Goal: Task Accomplishment & Management: Manage account settings

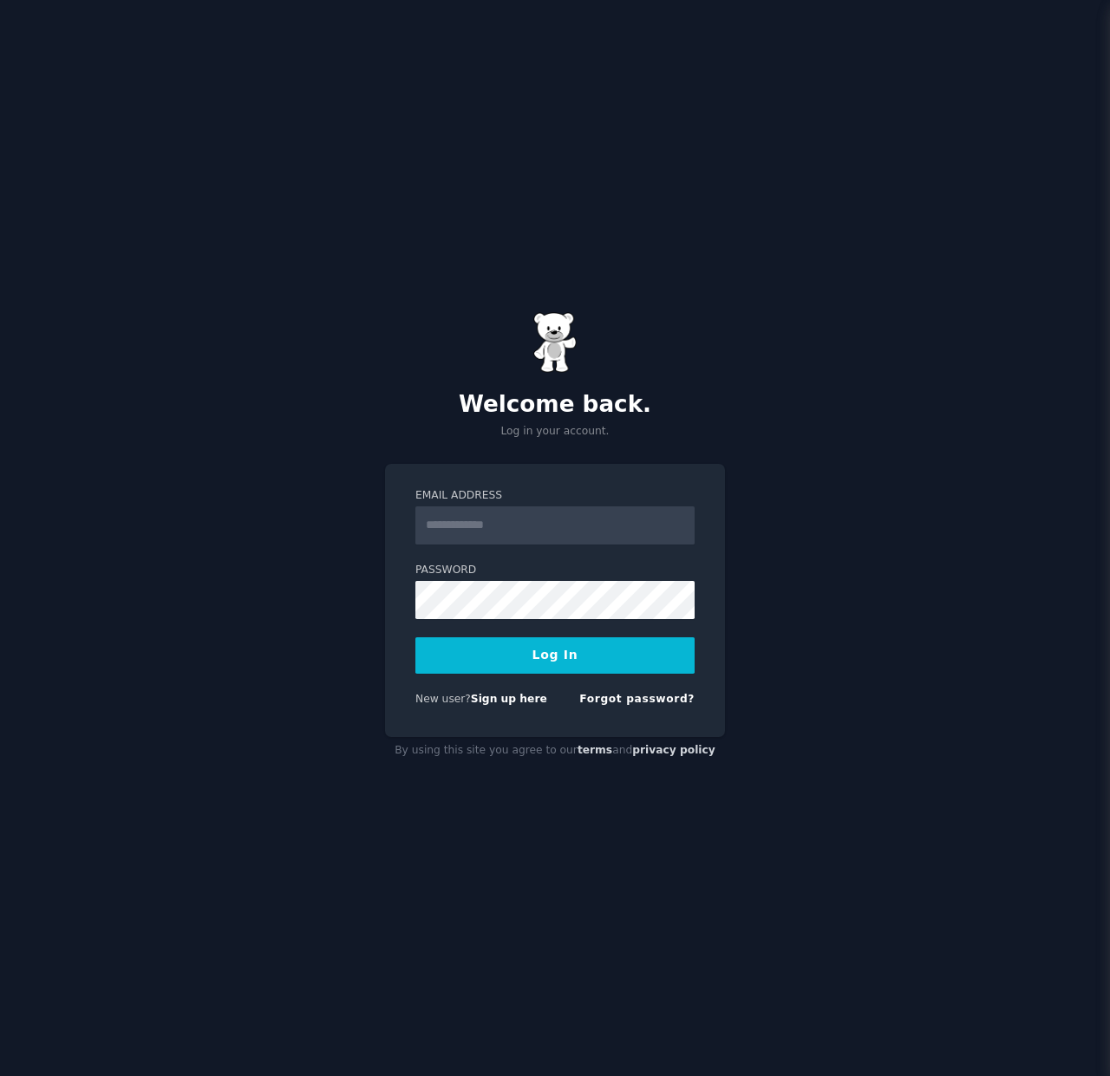
click at [534, 522] on input "Email Address" at bounding box center [554, 525] width 279 height 38
type input "**********"
click at [525, 651] on button "Log In" at bounding box center [554, 655] width 279 height 36
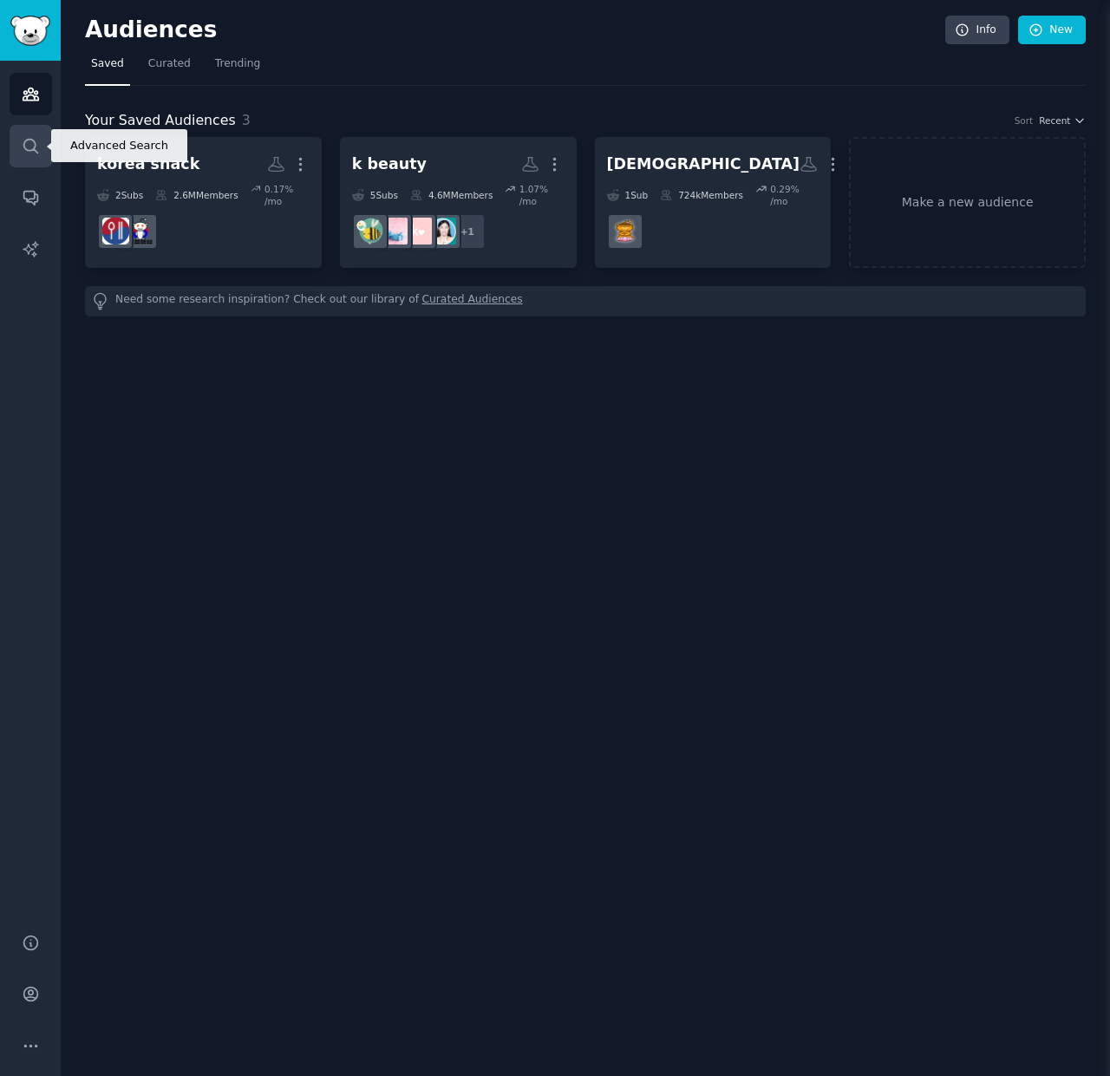
click at [44, 147] on link "Search" at bounding box center [31, 146] width 42 height 42
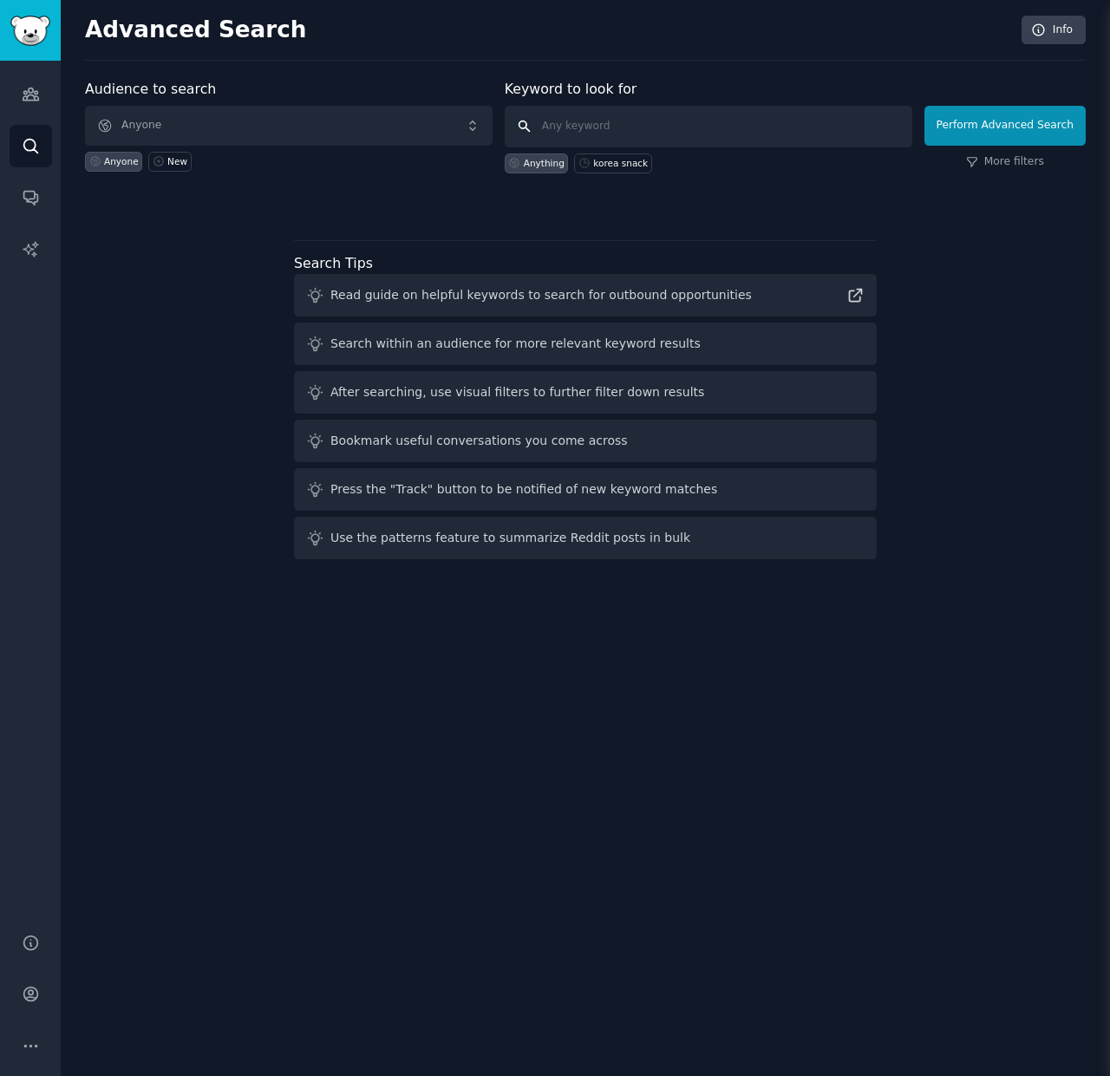
click at [613, 121] on input "text" at bounding box center [708, 127] width 407 height 42
type input "ㅎ"
click at [652, 120] on input "le" at bounding box center [708, 127] width 407 height 42
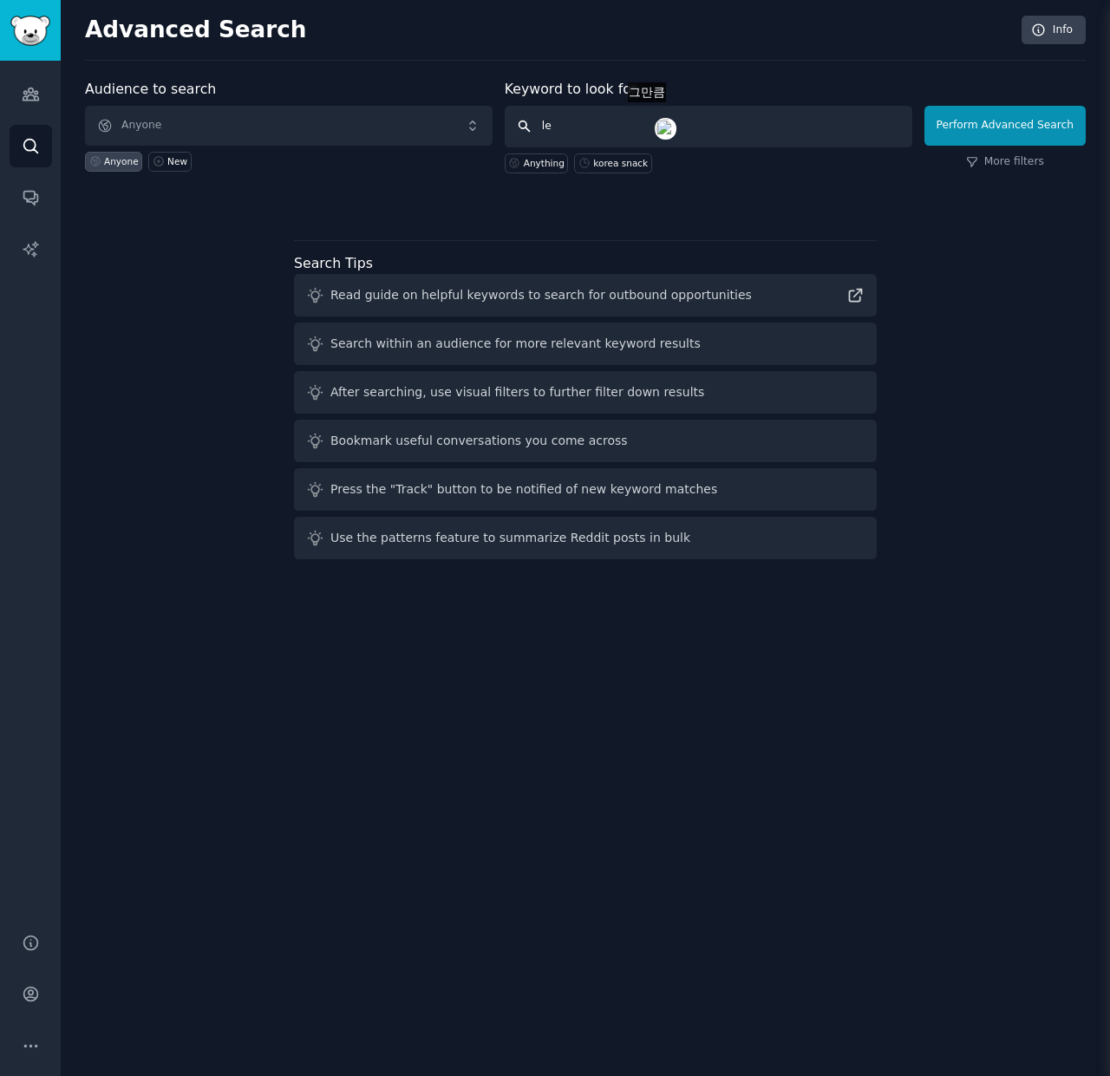
paste input "30m"
click at [611, 127] on input "30m" at bounding box center [708, 127] width 407 height 42
paste input "leagueoflegends"
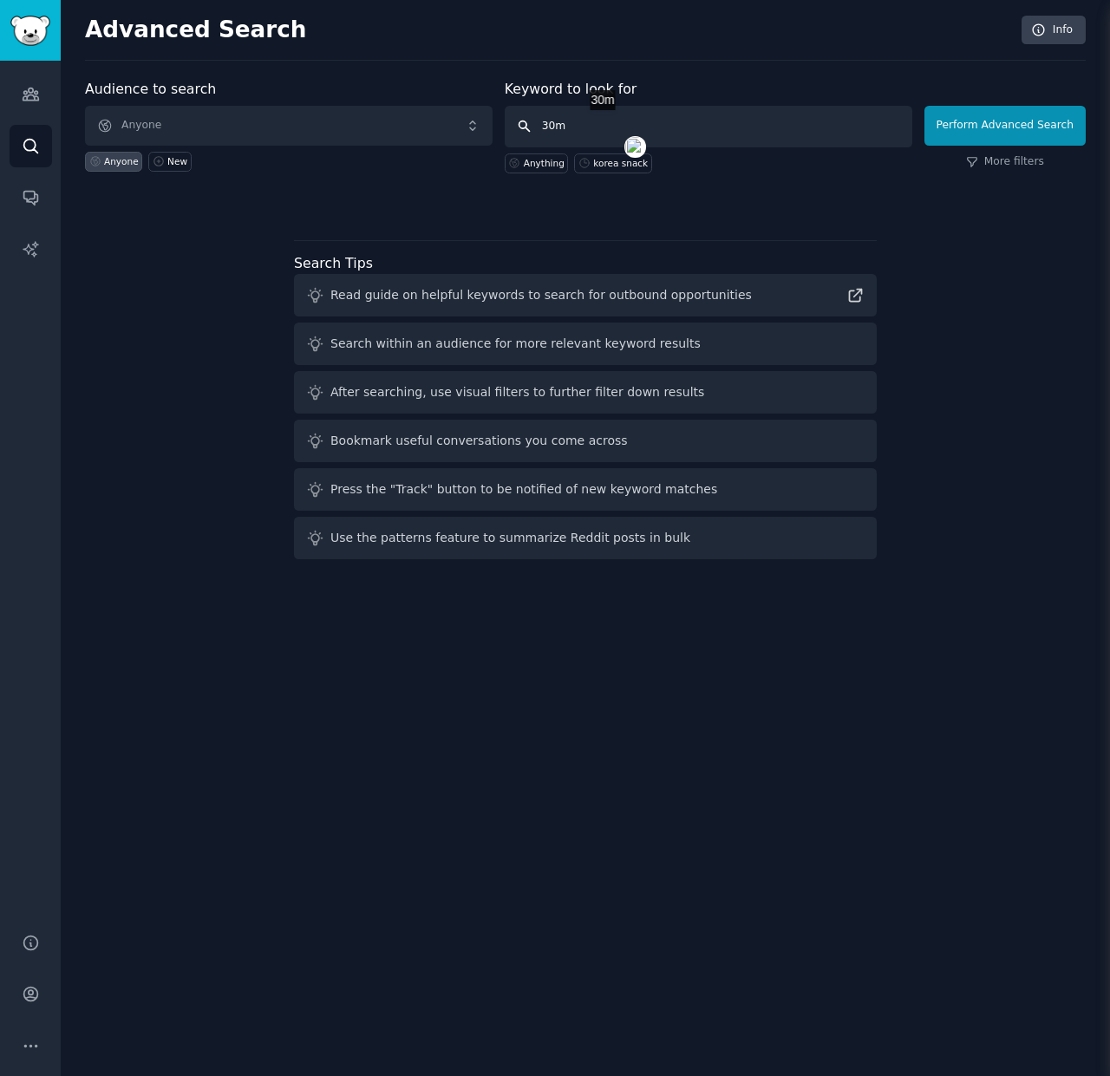
type input "leagueoflegends"
click button "Perform Advanced Search" at bounding box center [1004, 126] width 161 height 40
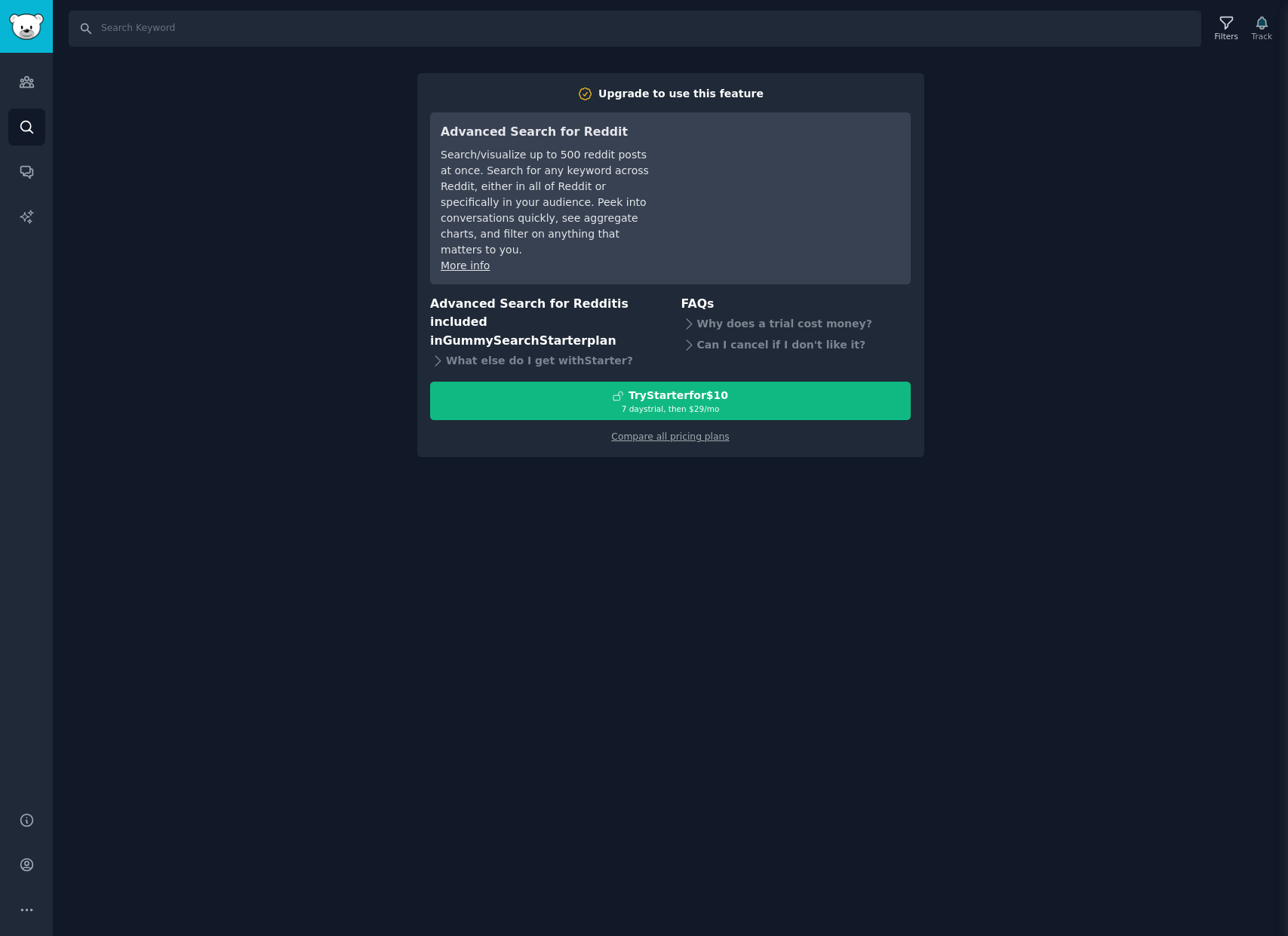
drag, startPoint x: 682, startPoint y: 483, endPoint x: 697, endPoint y: 431, distance: 54.1
click at [682, 483] on div "Search Filters Track Upgrade to use this feature Advanced Search for Reddit Sea…" at bounding box center [670, 468] width 1235 height 936
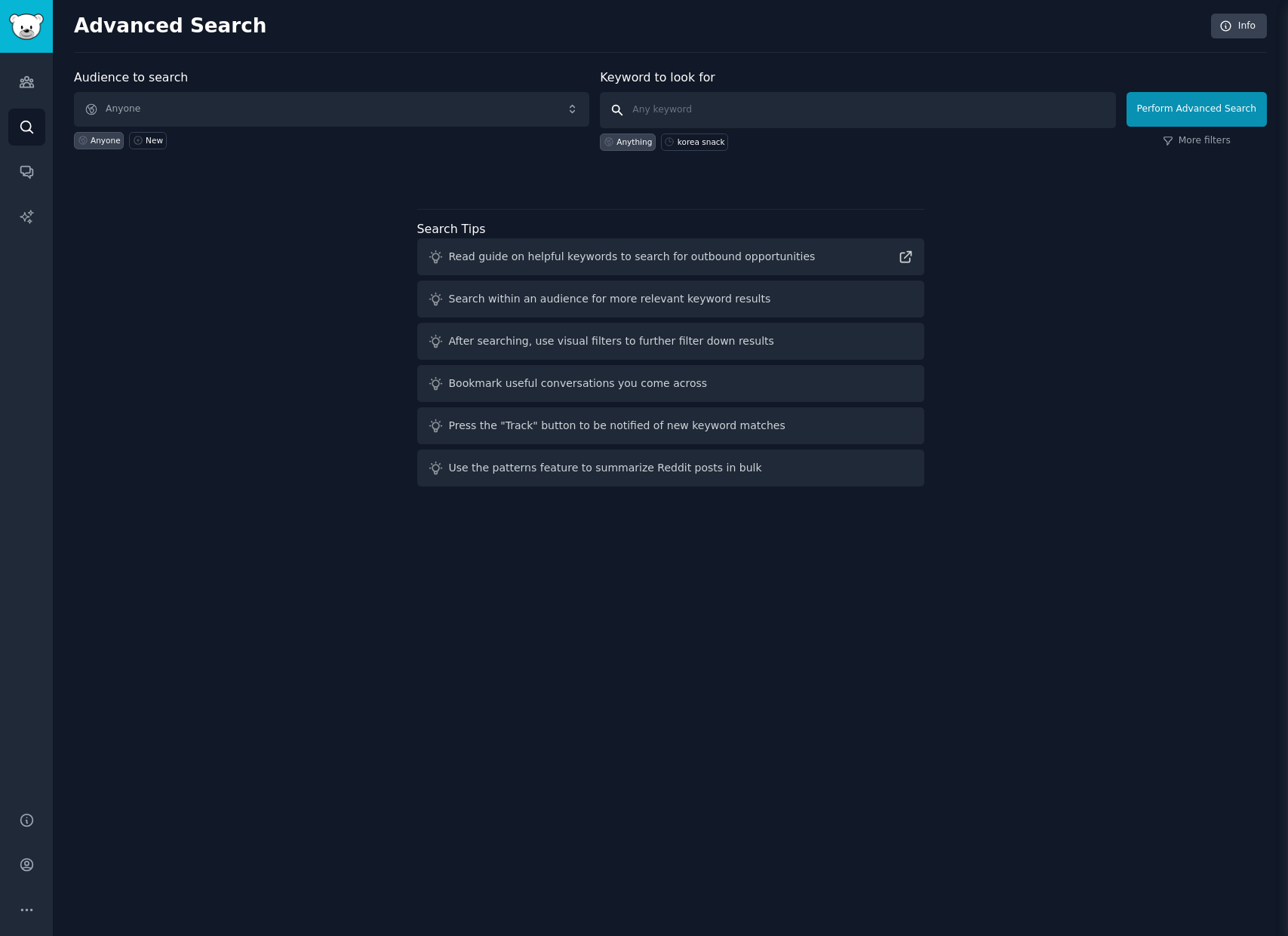
click at [669, 110] on input "text" at bounding box center [857, 110] width 515 height 37
paste input "leagueoflegends"
type input "leagueof"
click button "Perform Advanced Search" at bounding box center [1196, 110] width 140 height 35
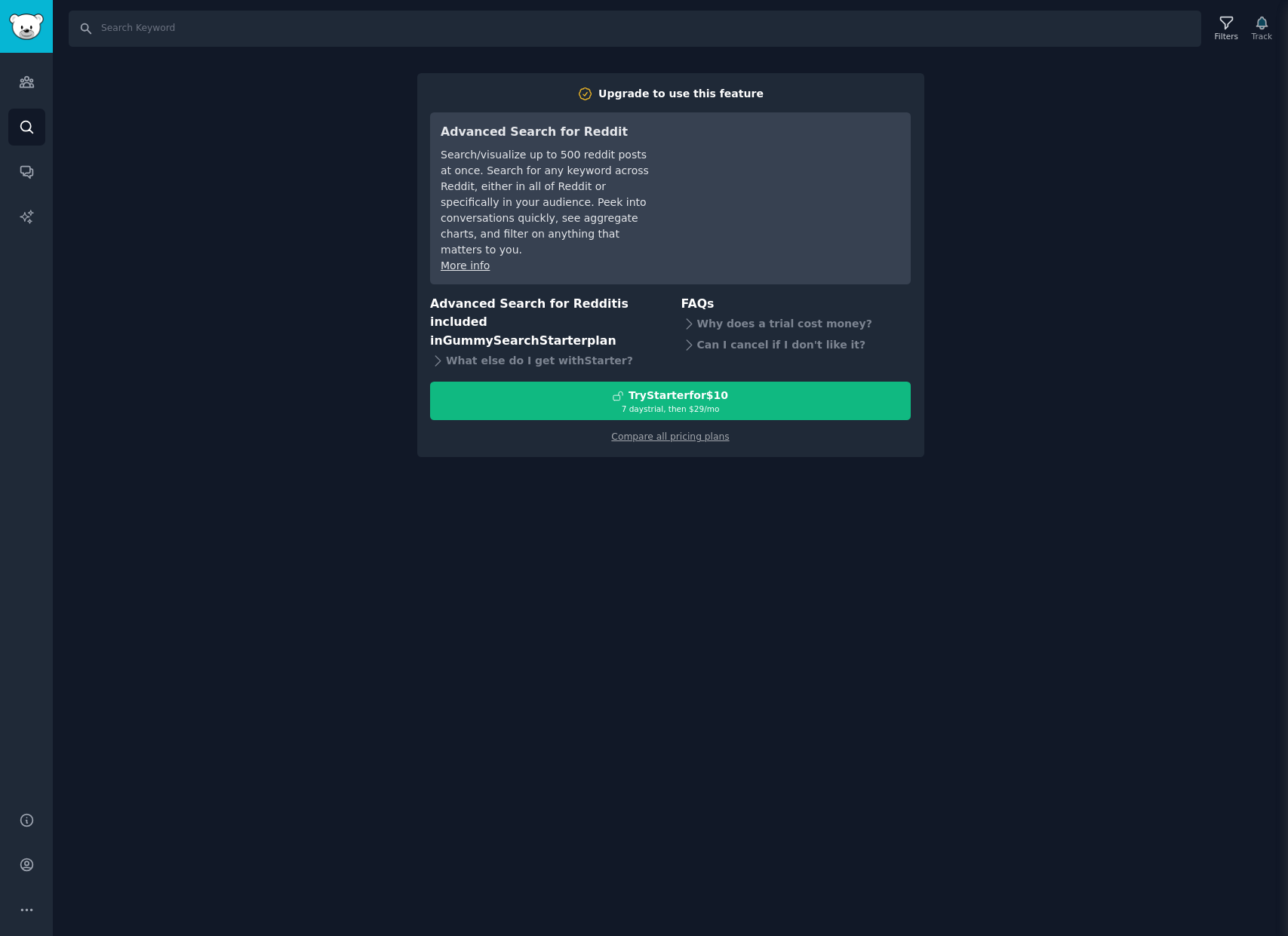
click at [329, 230] on div "Search Filters Track Upgrade to use this feature Advanced Search for Reddit Sea…" at bounding box center [670, 468] width 1235 height 936
click at [320, 30] on input "Search" at bounding box center [634, 29] width 1132 height 37
paste input "leagueoflegends"
type input "ㅎ"
click at [151, 40] on input "ㅎame" at bounding box center [634, 29] width 1132 height 37
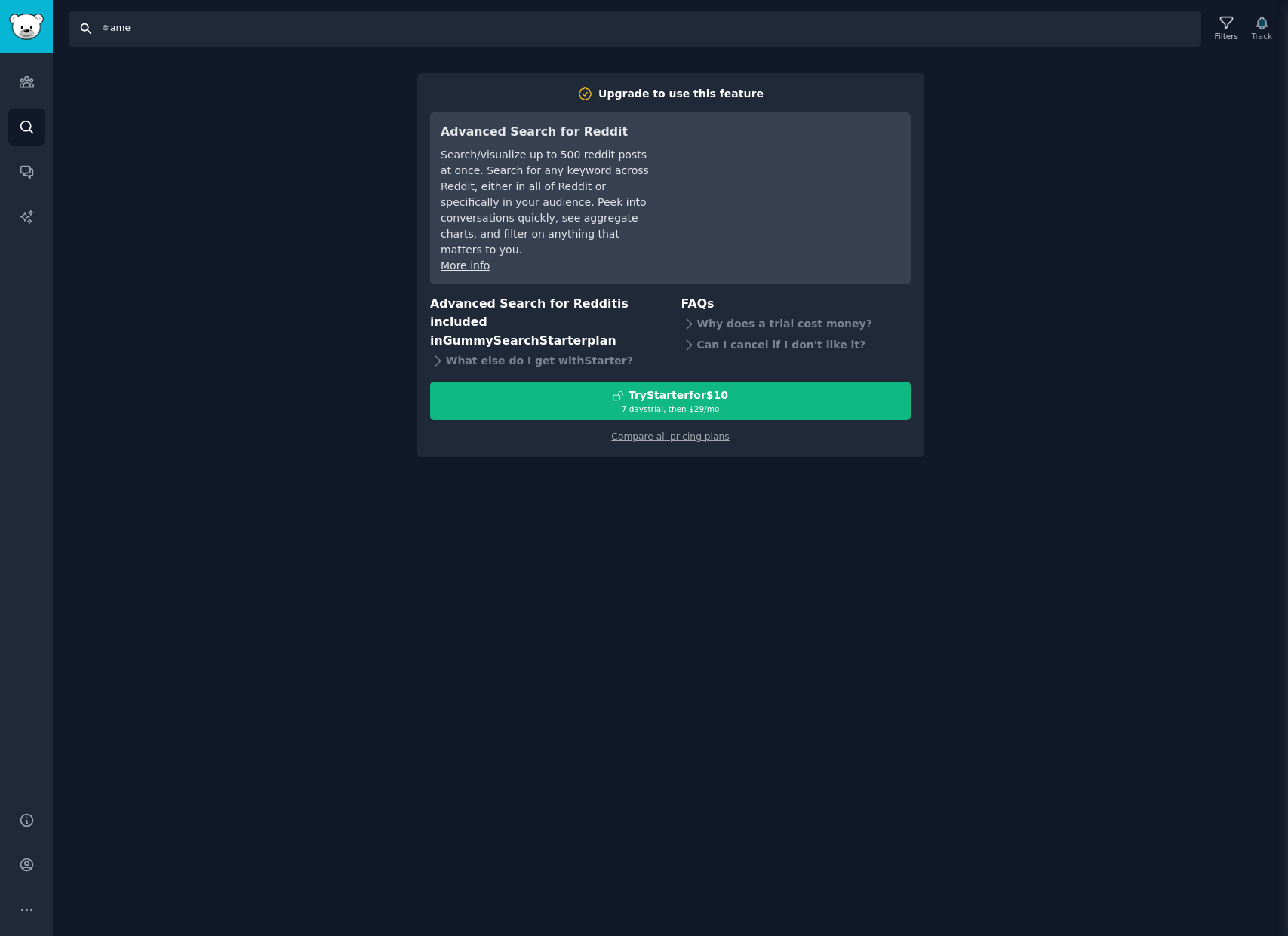
click at [151, 40] on input "ㅎame" at bounding box center [634, 29] width 1132 height 37
type input "game"
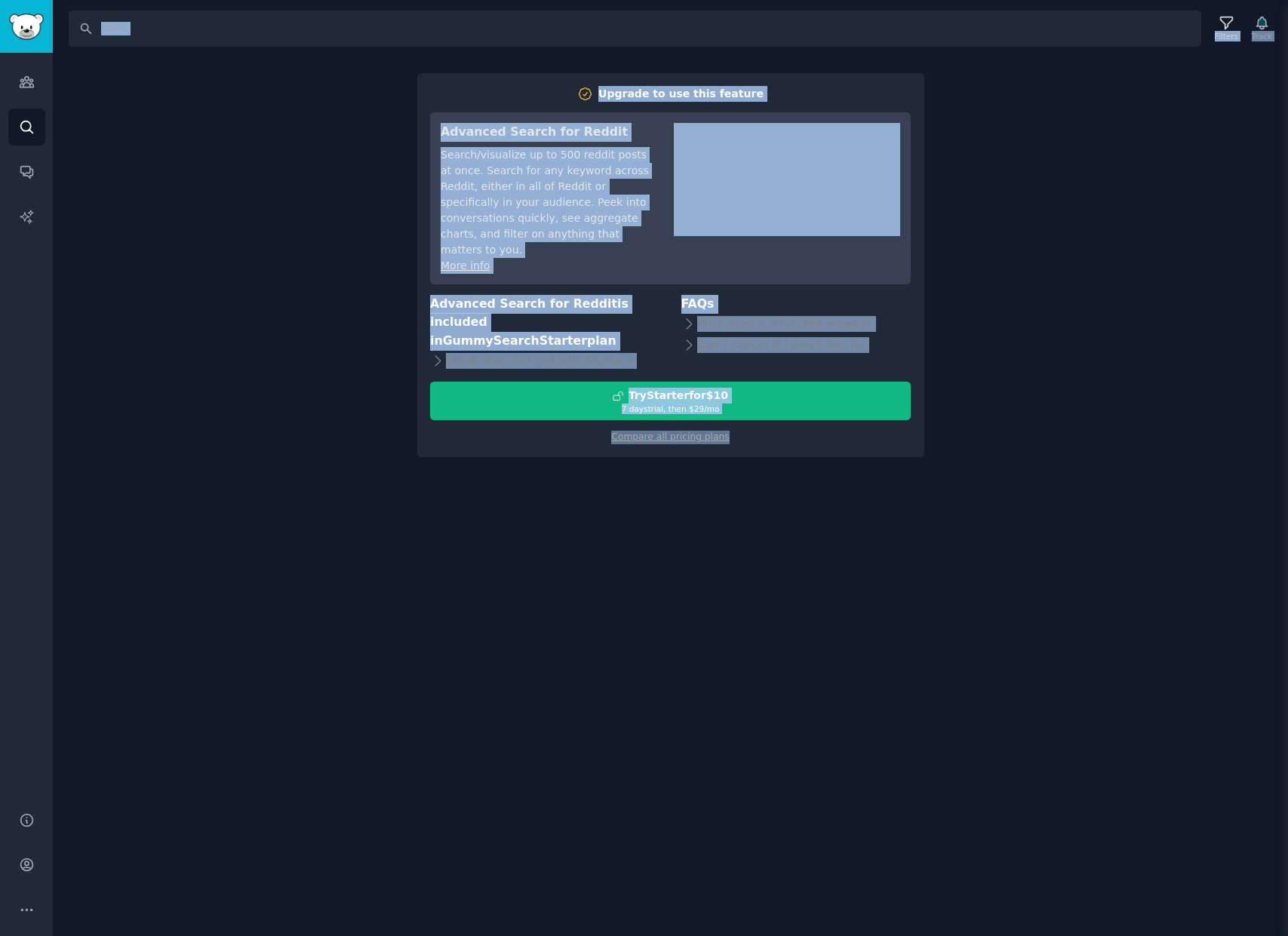
drag, startPoint x: 304, startPoint y: 77, endPoint x: 859, endPoint y: 464, distance: 676.6
click at [854, 463] on div "Search game Filters Track Upgrade to use this feature Advanced Search for Reddi…" at bounding box center [670, 468] width 1235 height 936
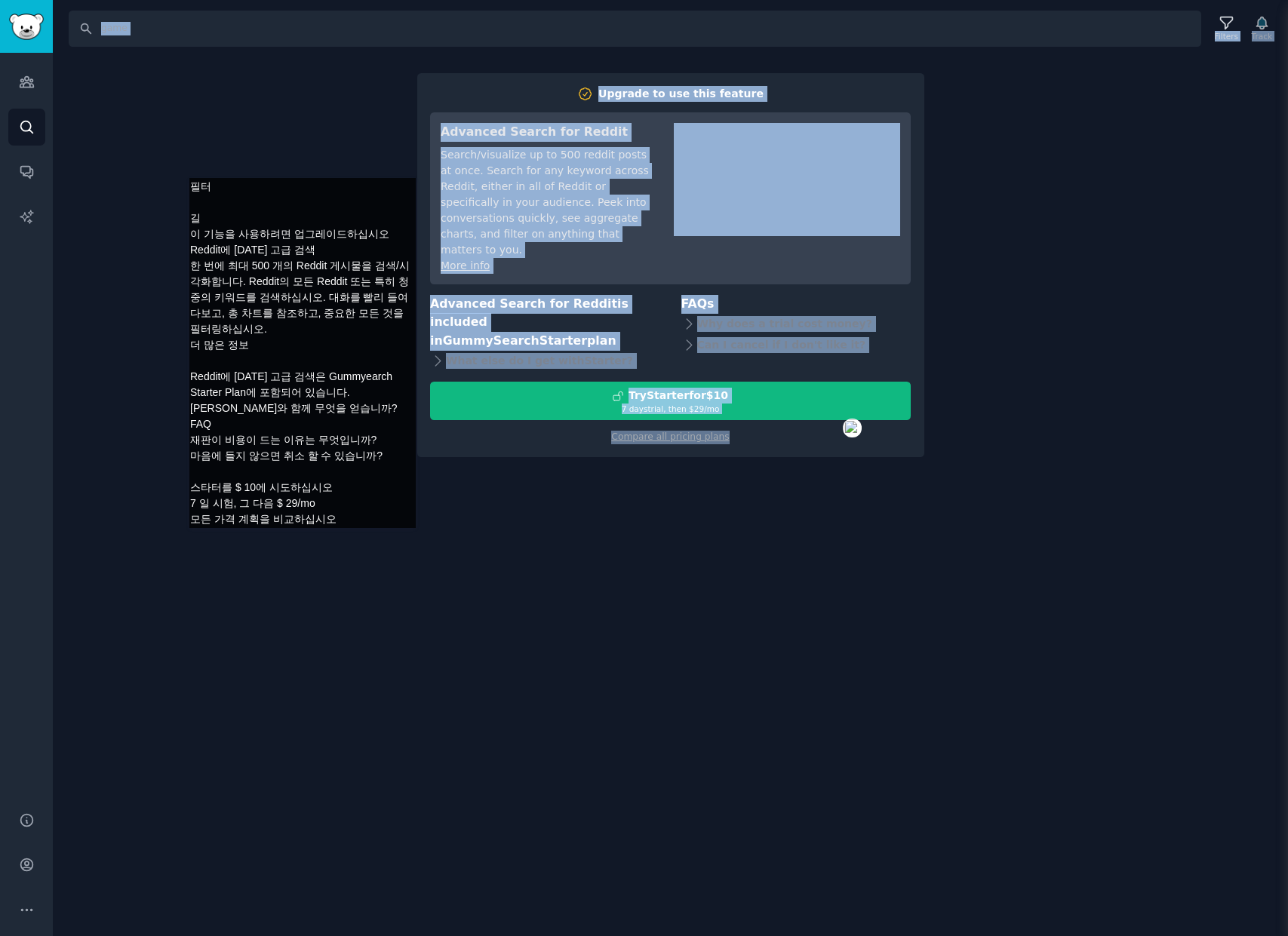
click at [303, 163] on div "Search game Filters Track Upgrade to use this feature Advanced Search for Reddi…" at bounding box center [670, 468] width 1235 height 936
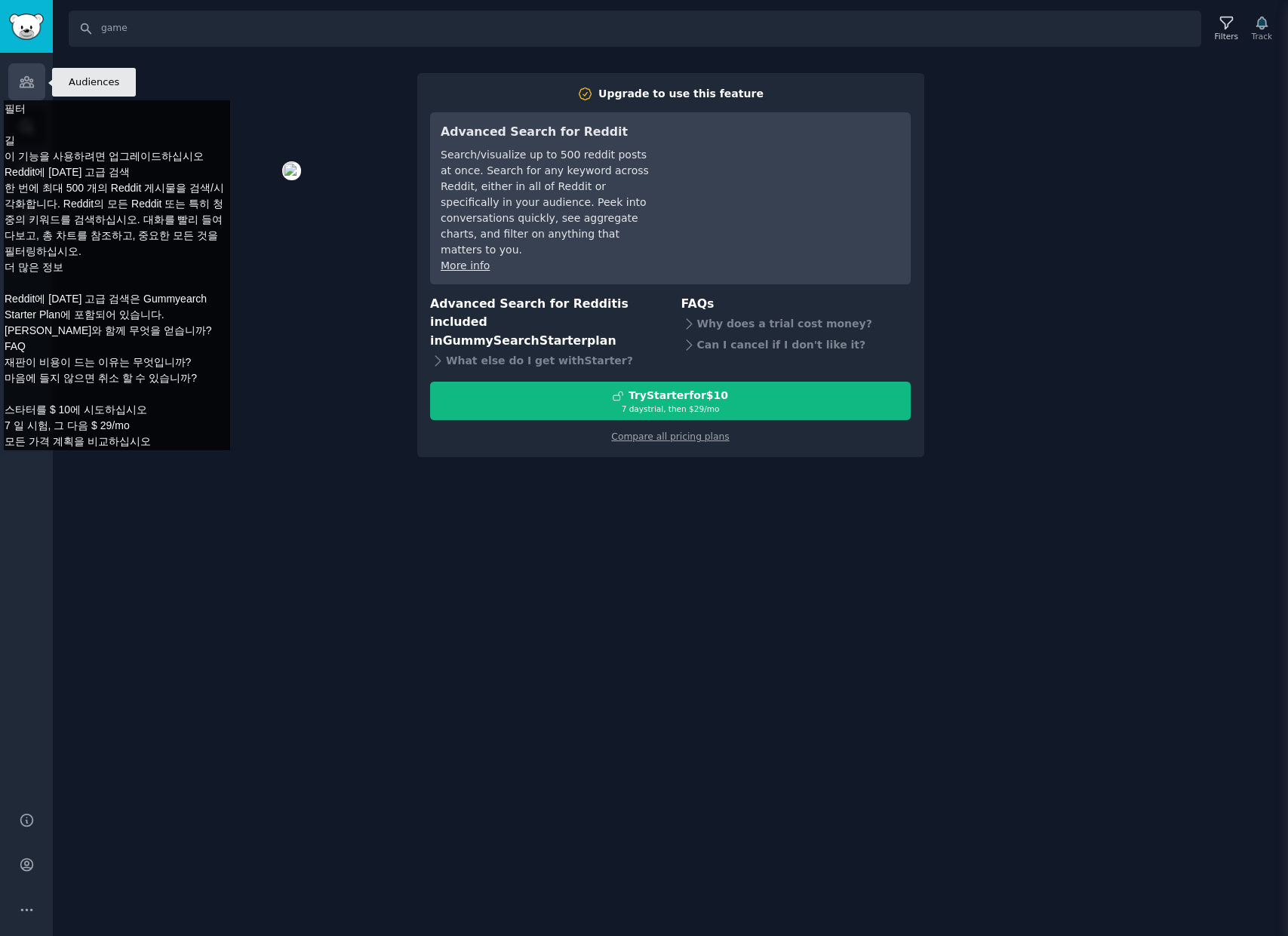
click at [14, 82] on link "Audiences" at bounding box center [27, 82] width 37 height 37
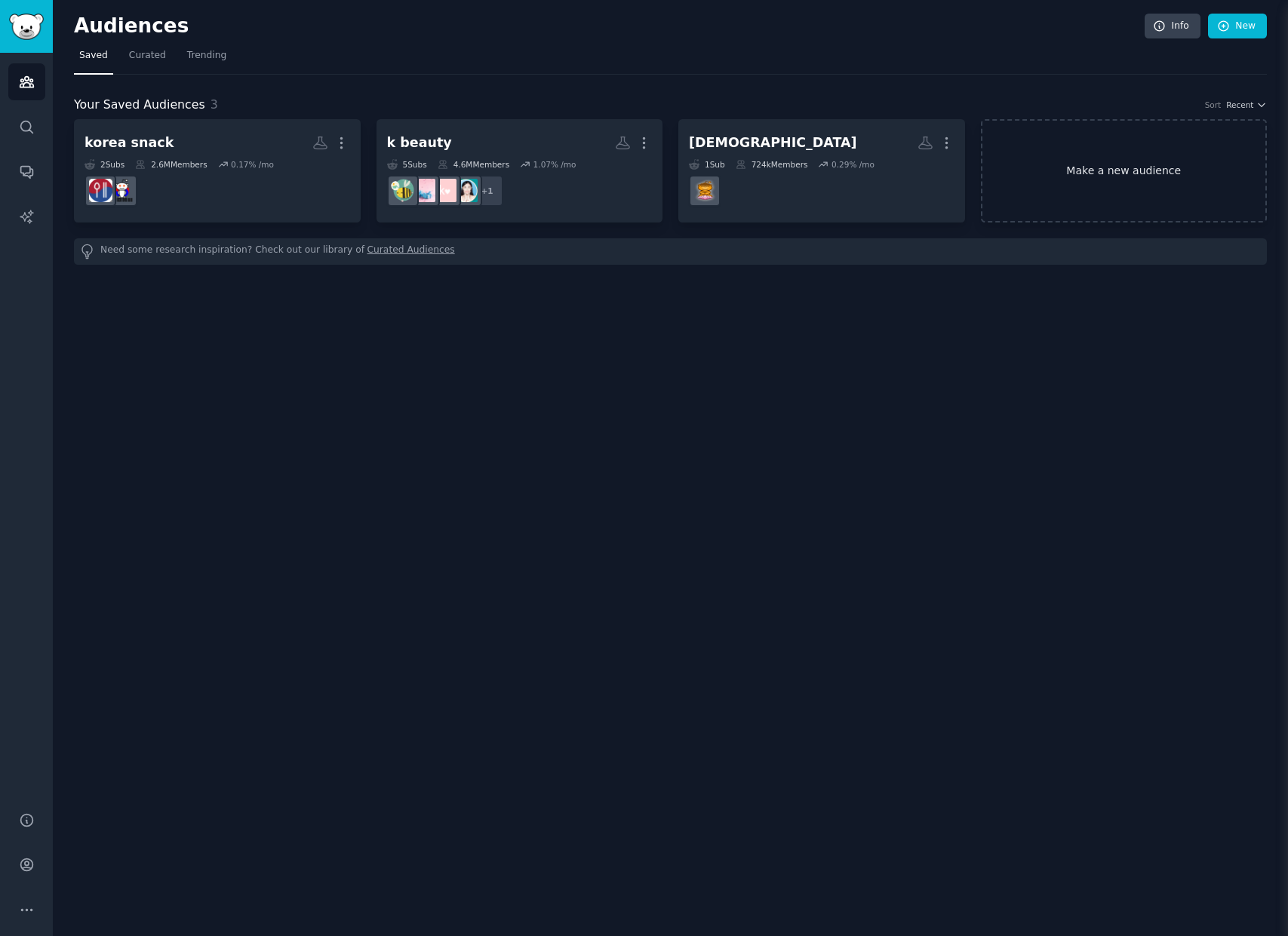
click at [965, 166] on link "Make a new audience" at bounding box center [1124, 170] width 286 height 104
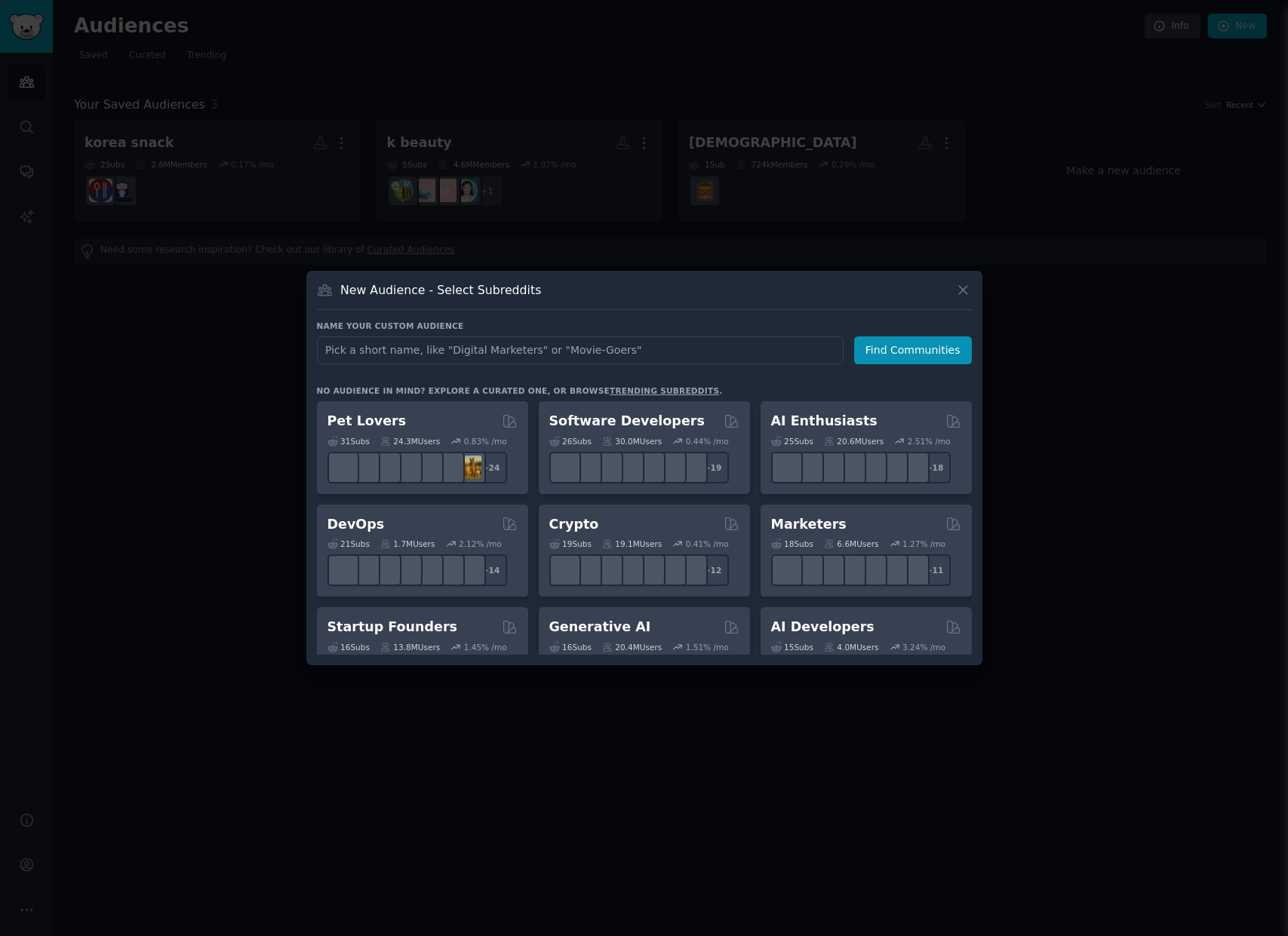
type input "leagueoflegends"
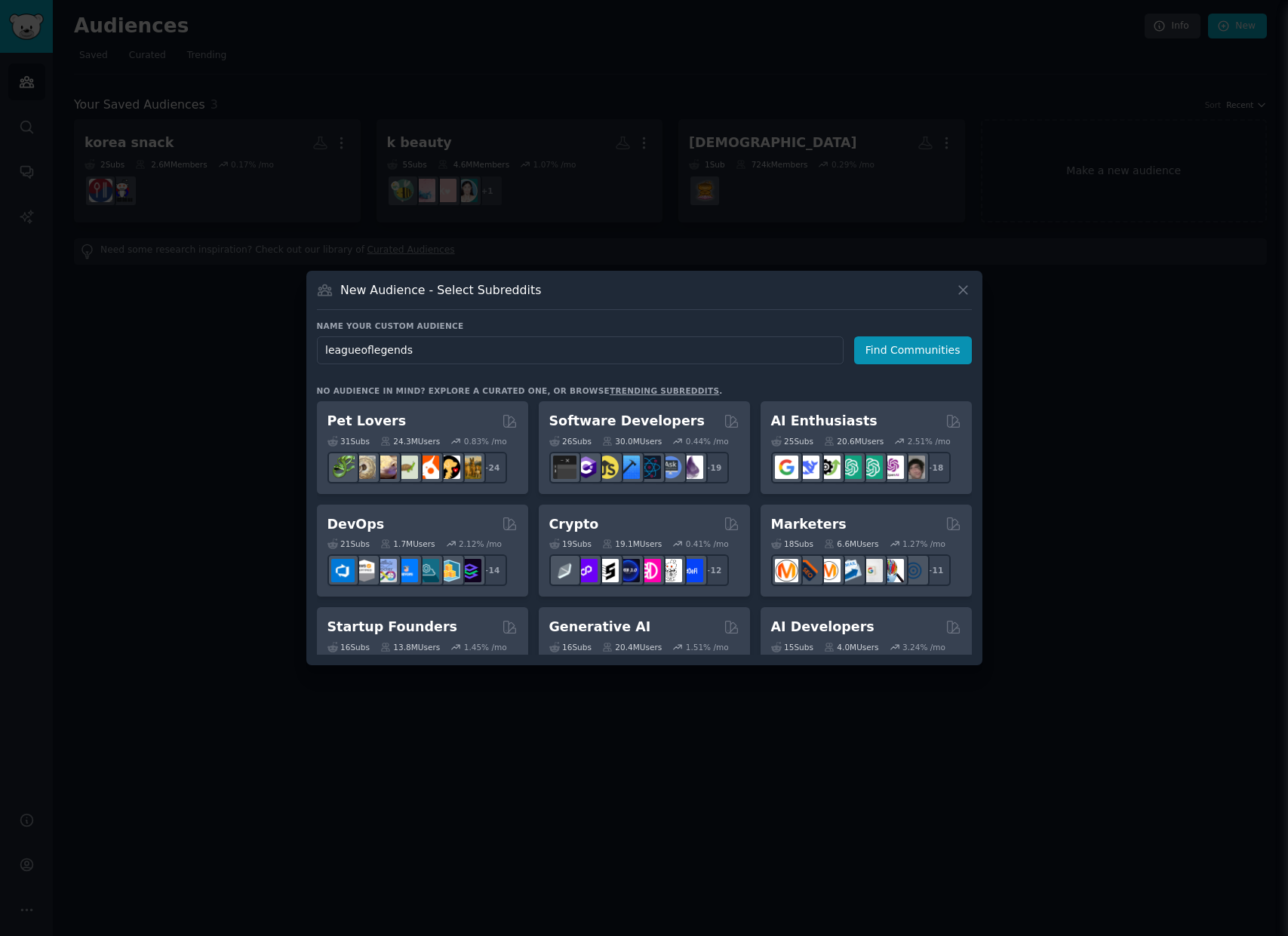
click button "Find Communities" at bounding box center [912, 351] width 117 height 28
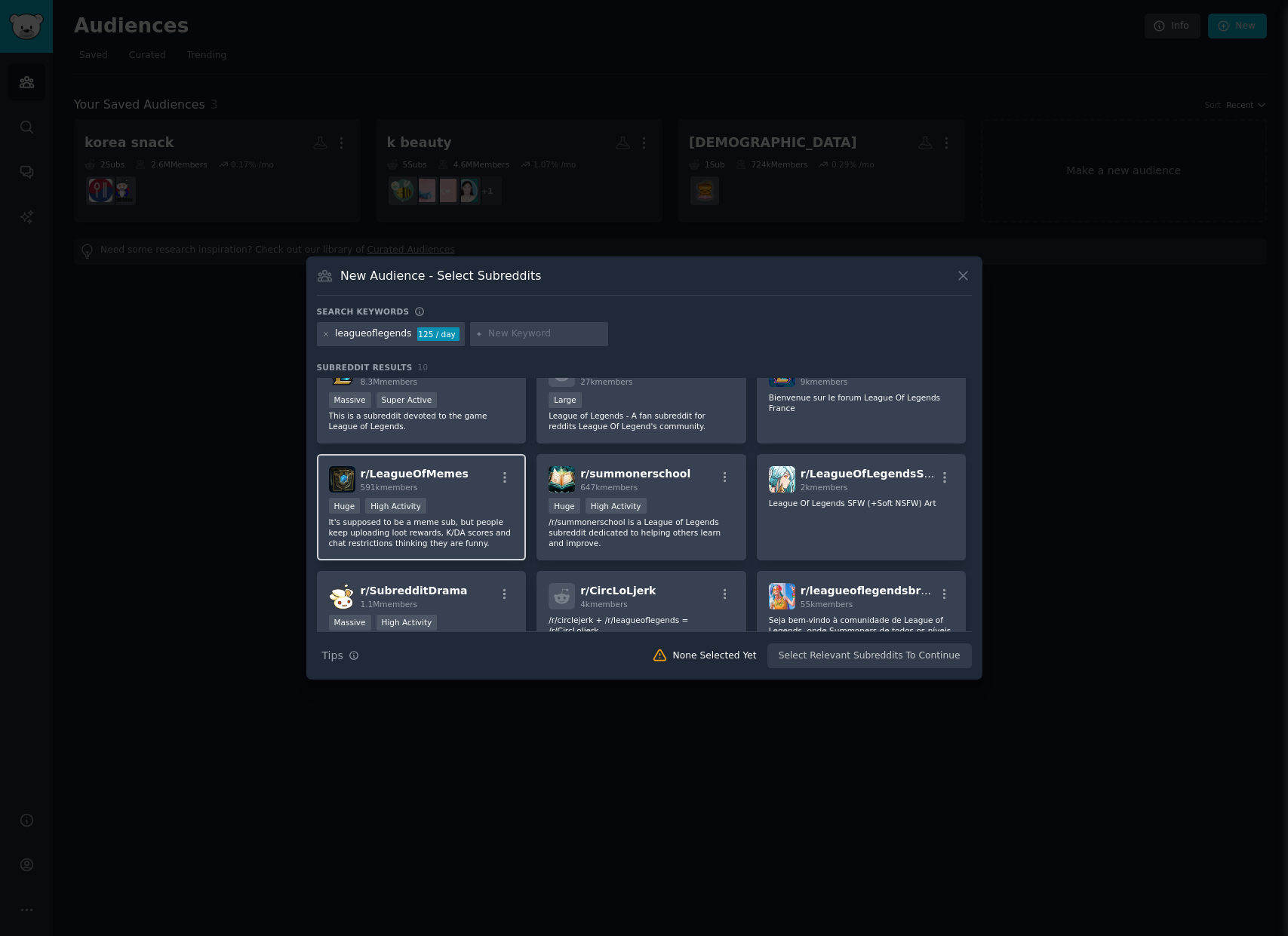
scroll to position [39, 0]
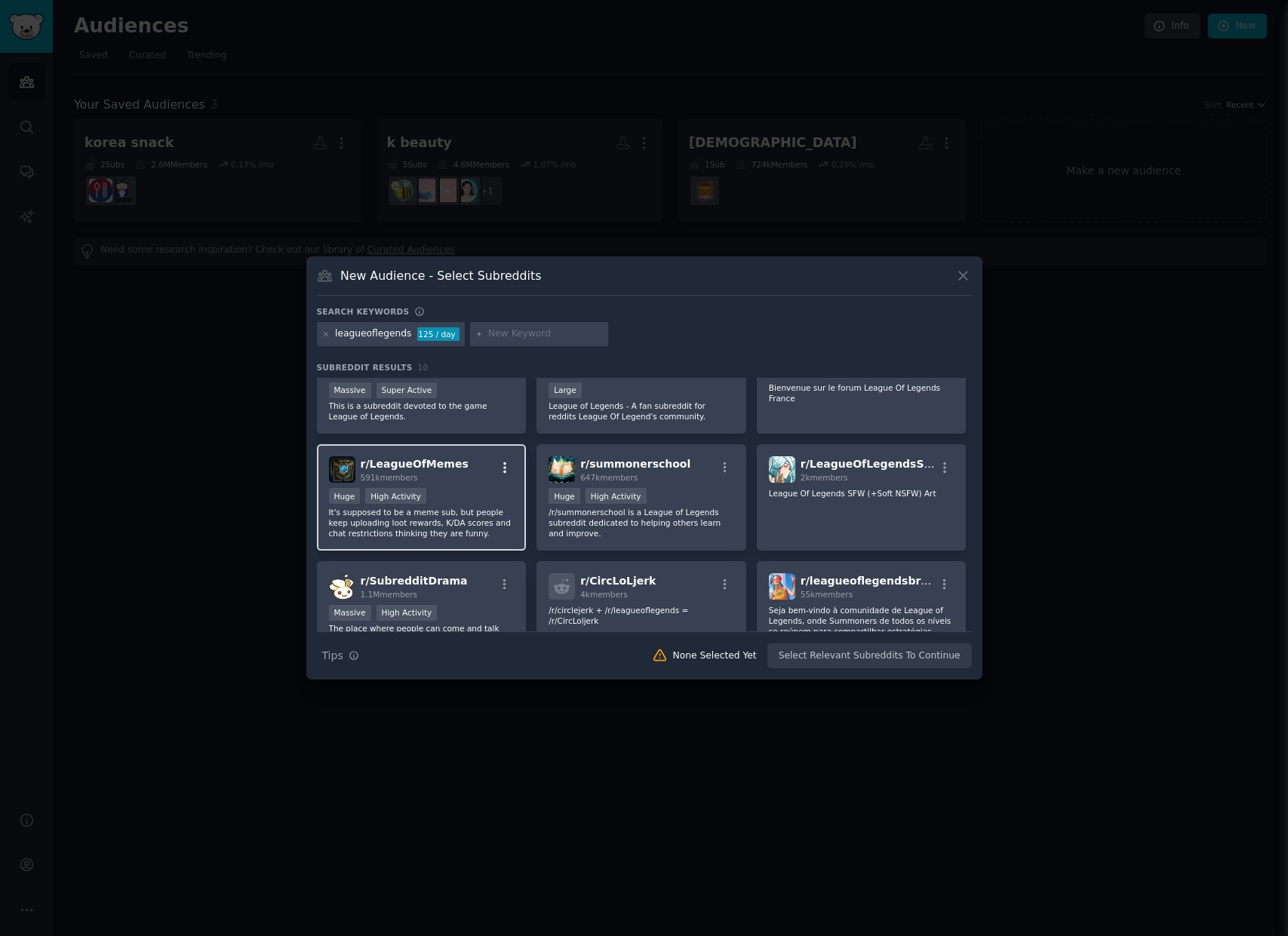
click at [507, 465] on icon "button" at bounding box center [505, 468] width 14 height 14
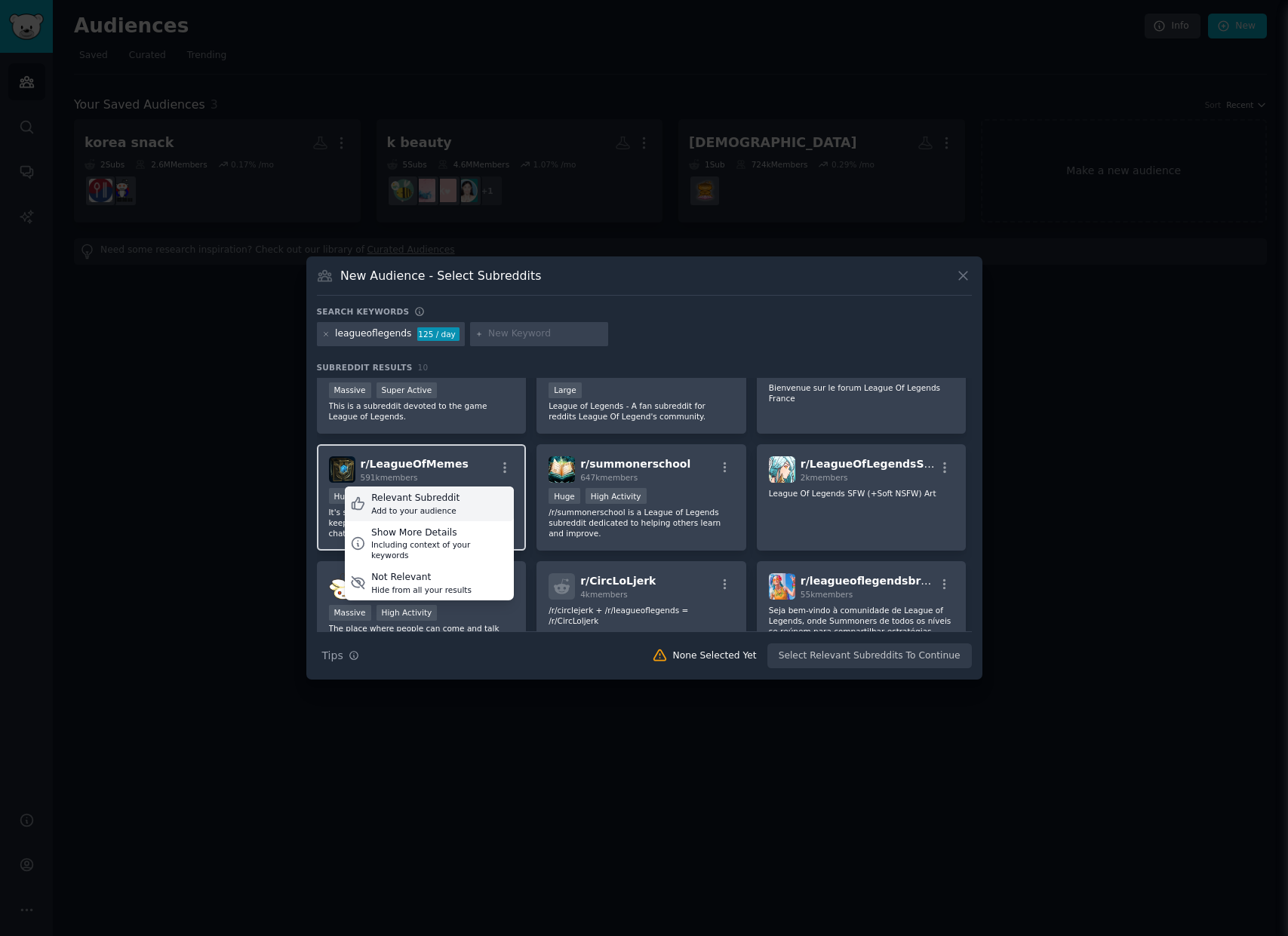
click at [471, 491] on div "Relevant Subreddit Add to your audience" at bounding box center [429, 504] width 169 height 35
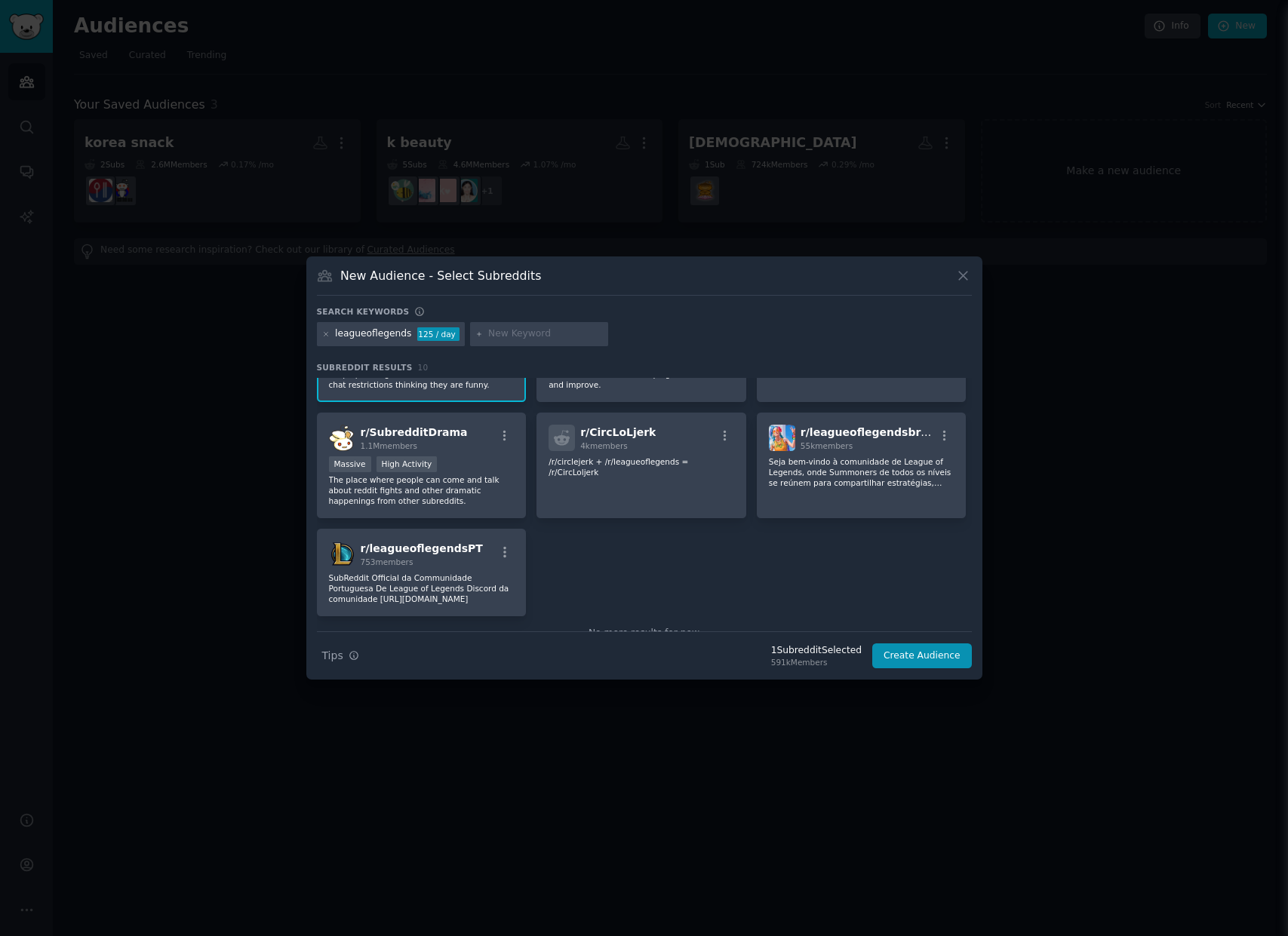
scroll to position [0, 0]
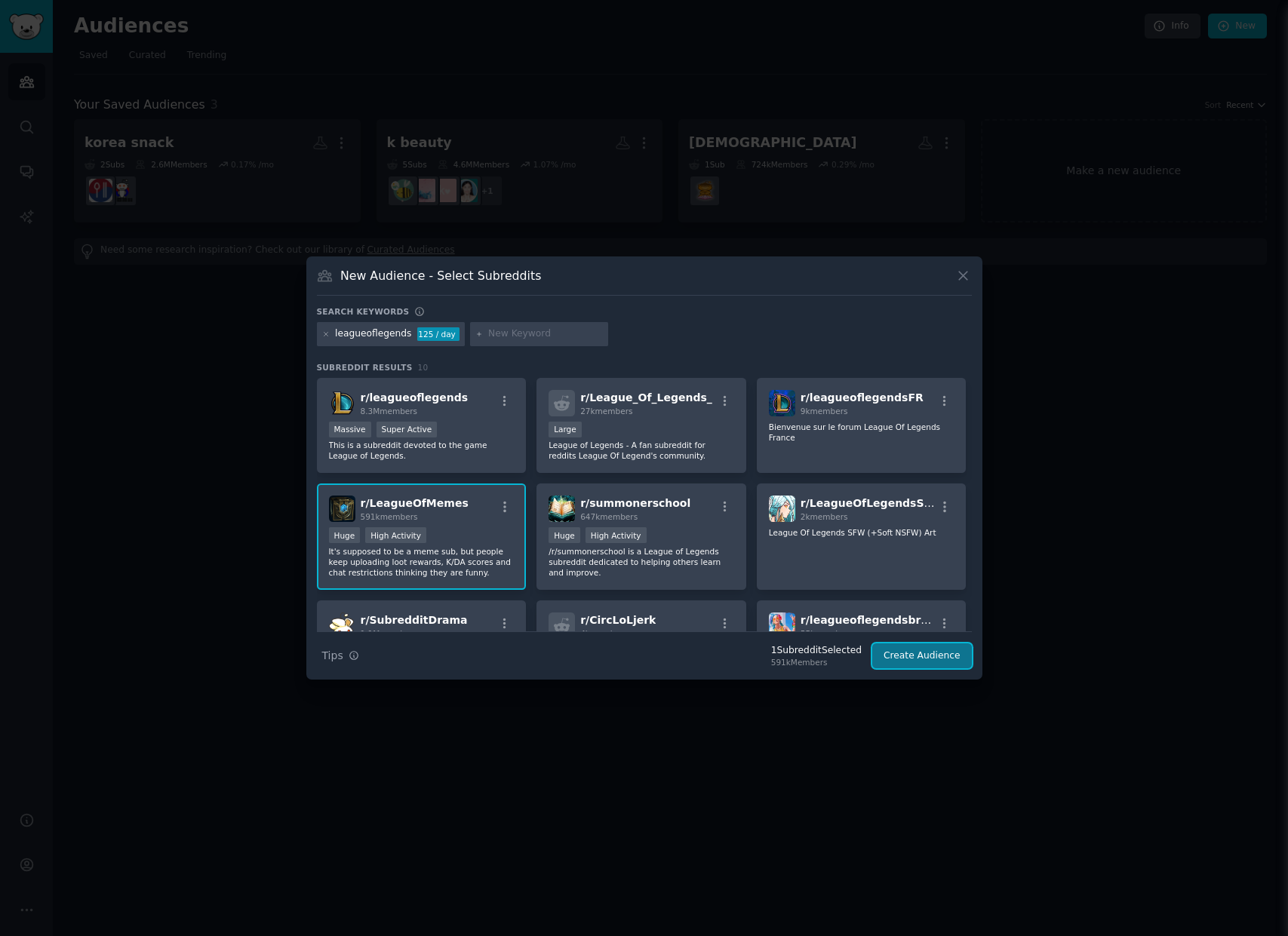
click at [957, 659] on button "Create Audience" at bounding box center [922, 656] width 99 height 25
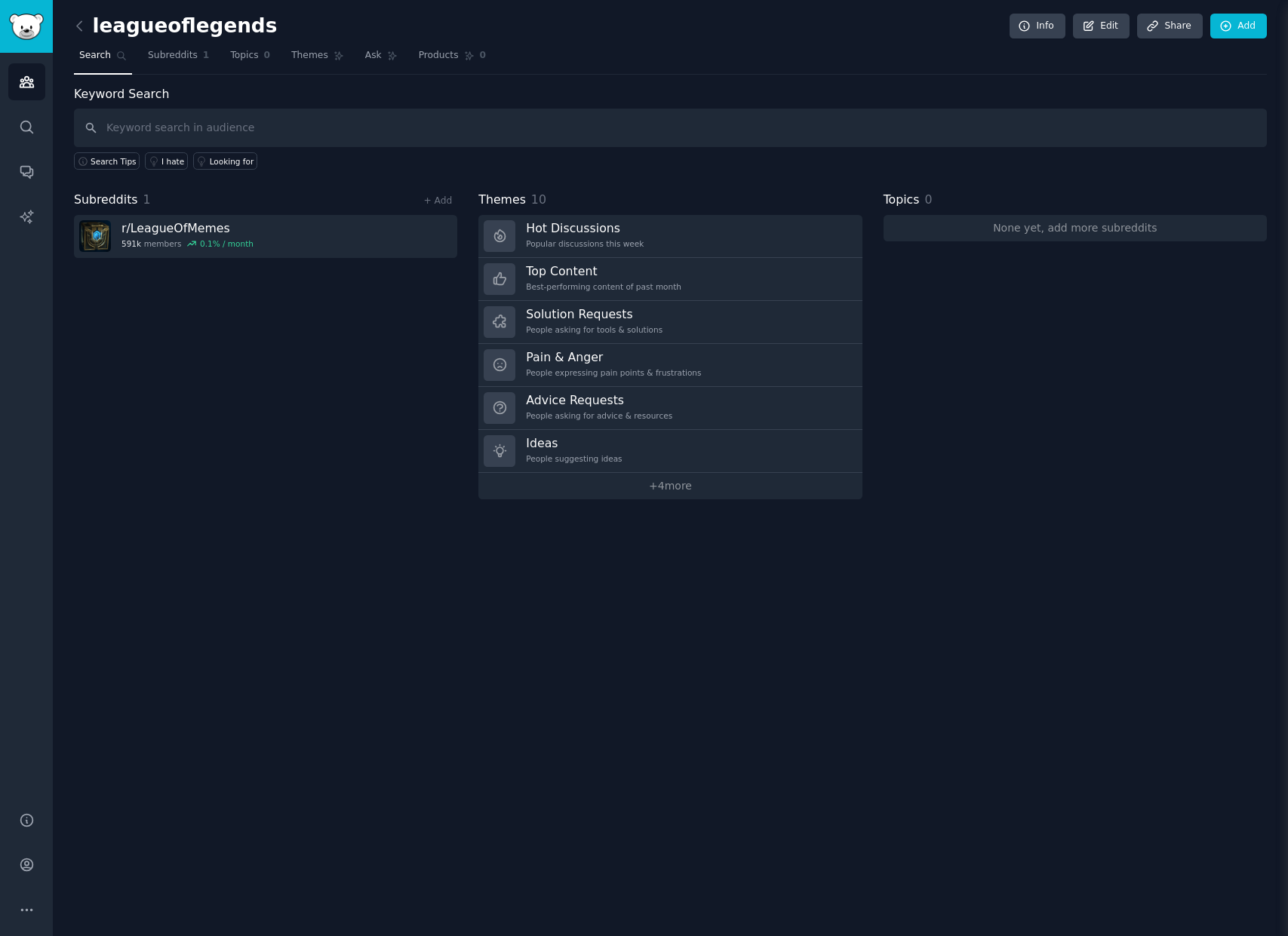
click at [227, 126] on input "text" at bounding box center [670, 128] width 1193 height 38
click at [80, 24] on icon at bounding box center [79, 26] width 16 height 16
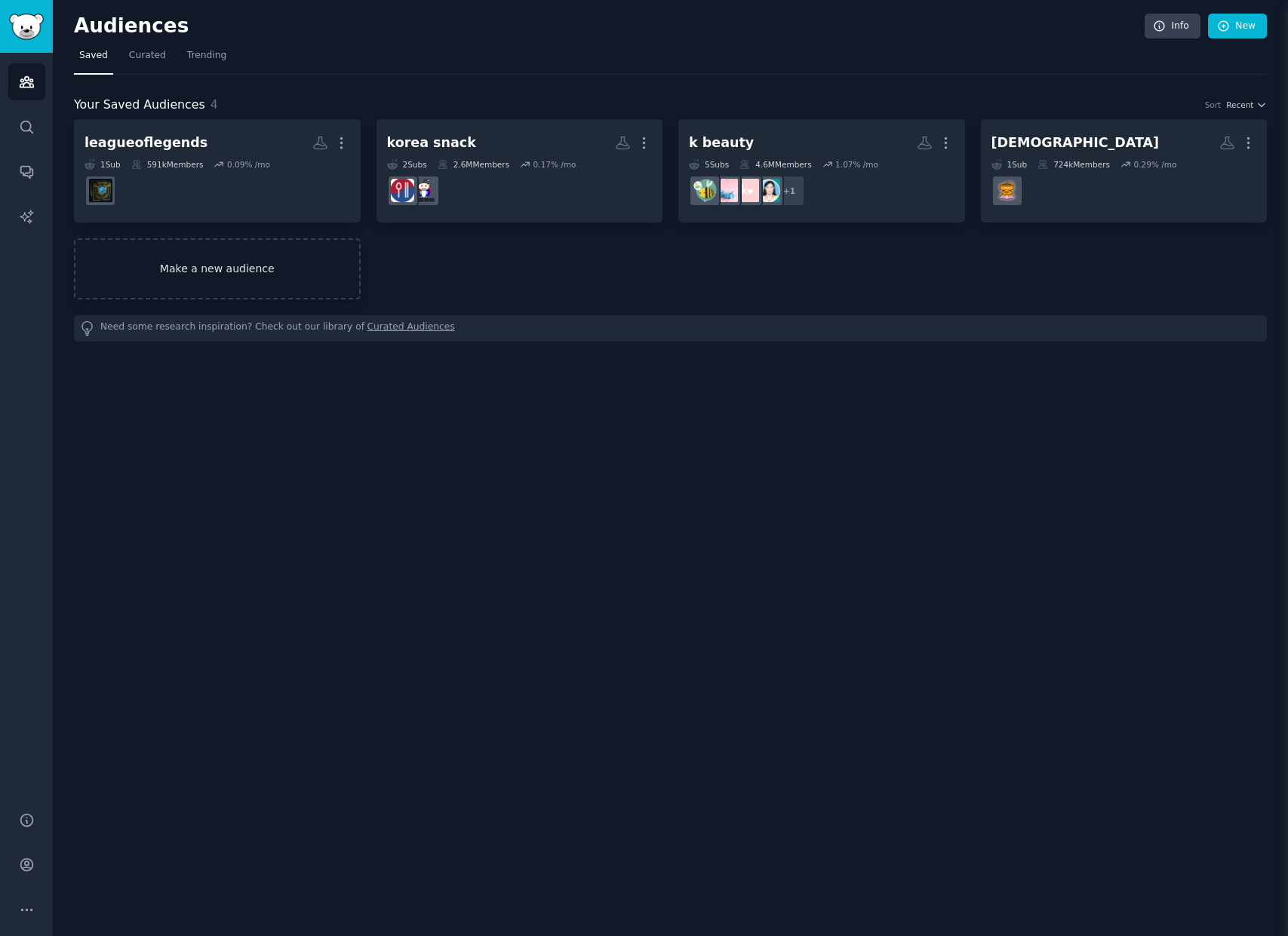
click at [244, 280] on link "Make a new audience" at bounding box center [217, 269] width 286 height 61
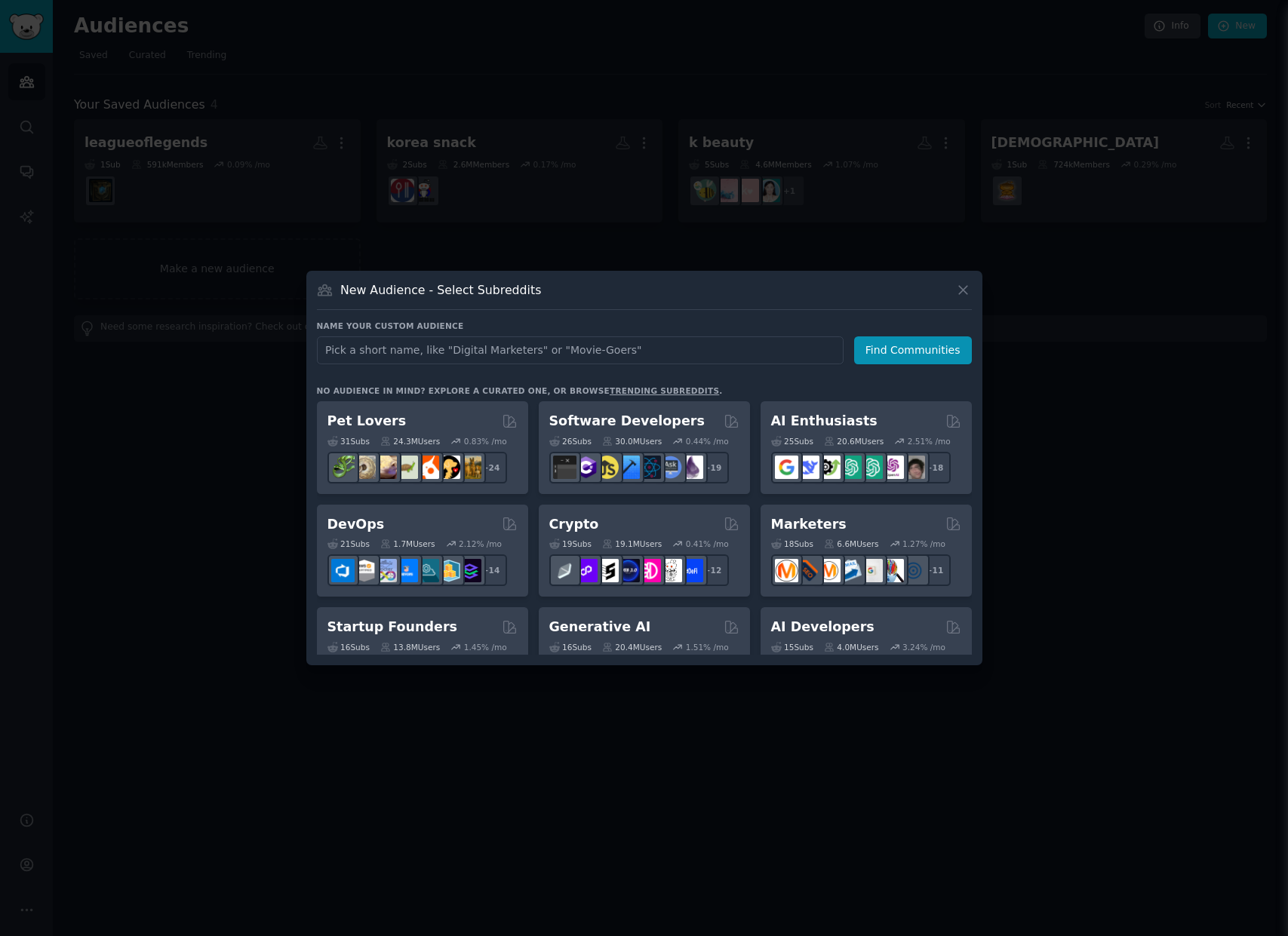
click at [475, 351] on input "text" at bounding box center [580, 351] width 527 height 28
click at [593, 350] on input "text" at bounding box center [580, 351] width 527 height 28
type input "ㅔ"
type input "pubg"
click button "Find Communities" at bounding box center [912, 351] width 117 height 28
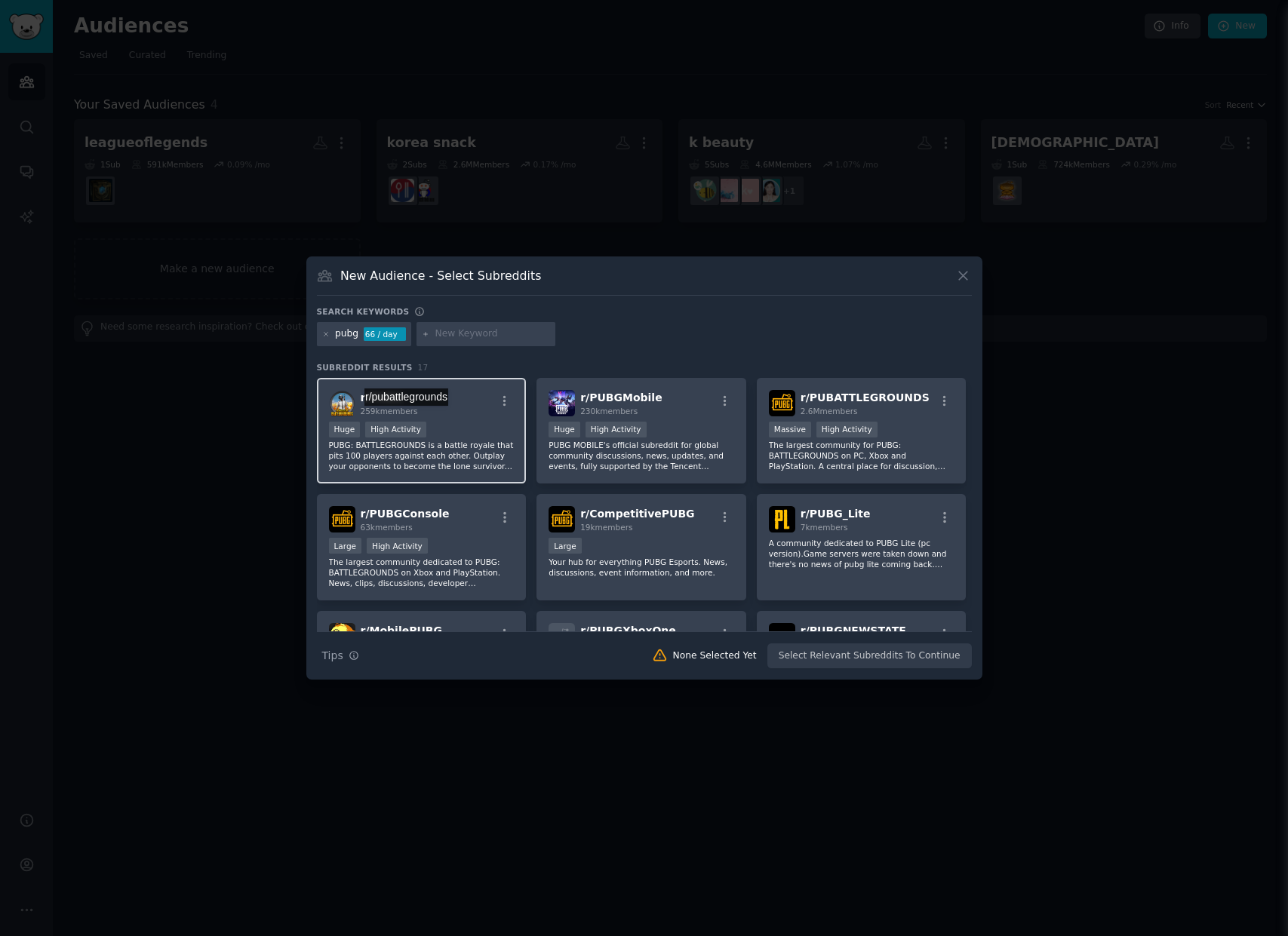
click at [448, 400] on div "r/ PUBG 259k members" at bounding box center [421, 403] width 185 height 26
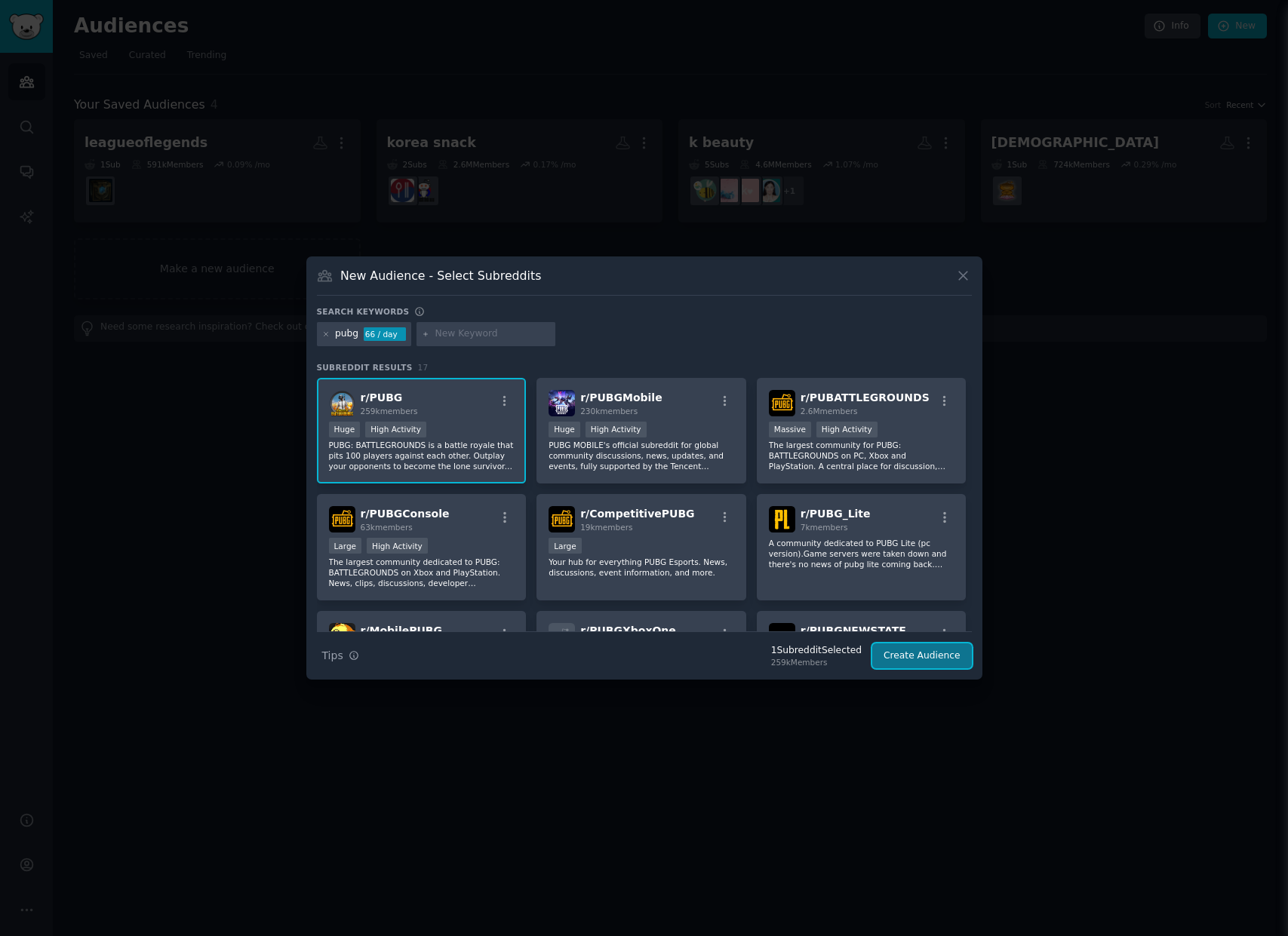
click at [889, 646] on button "Create Audience" at bounding box center [922, 656] width 99 height 25
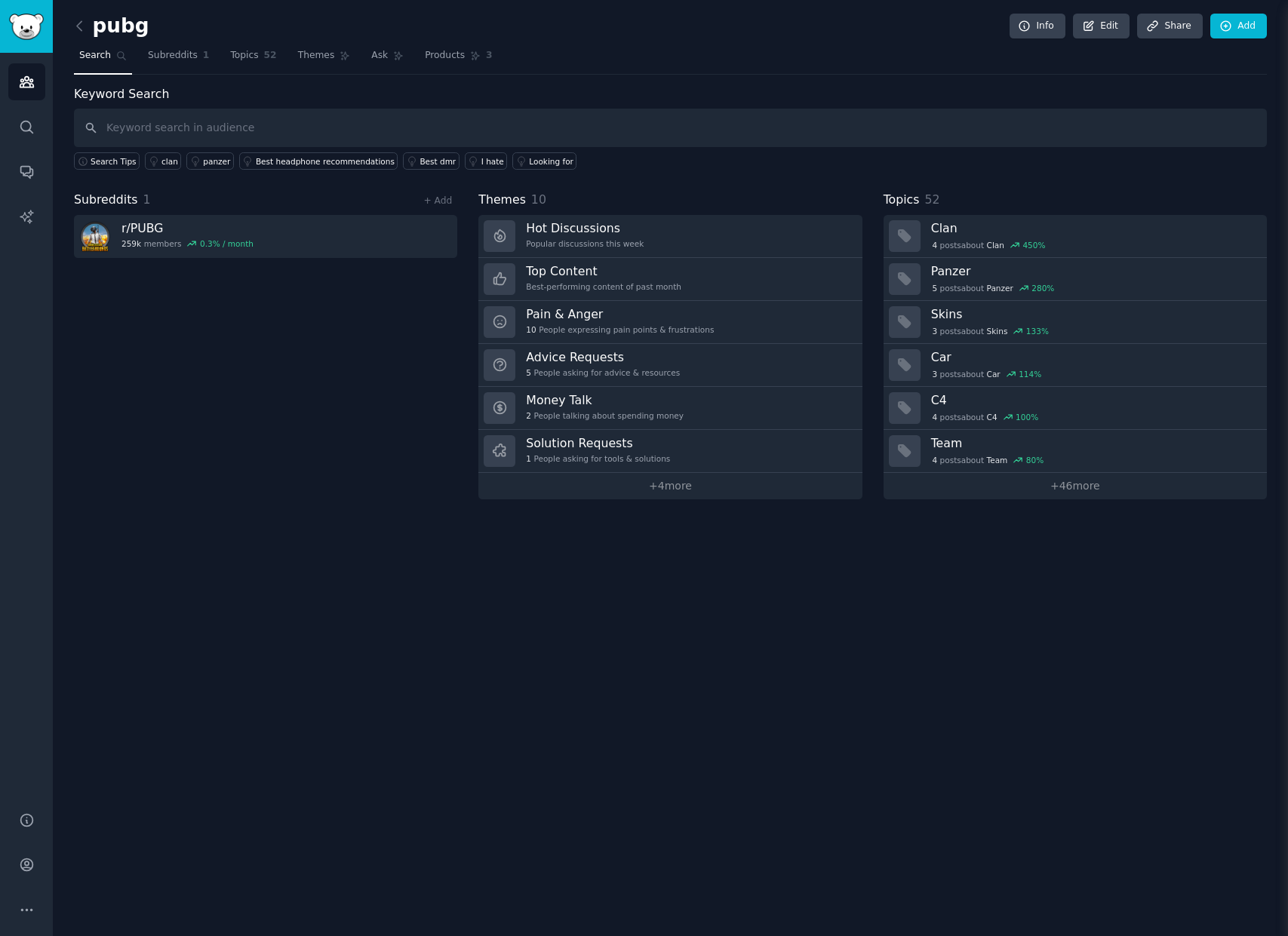
click at [249, 113] on input "text" at bounding box center [670, 128] width 1193 height 38
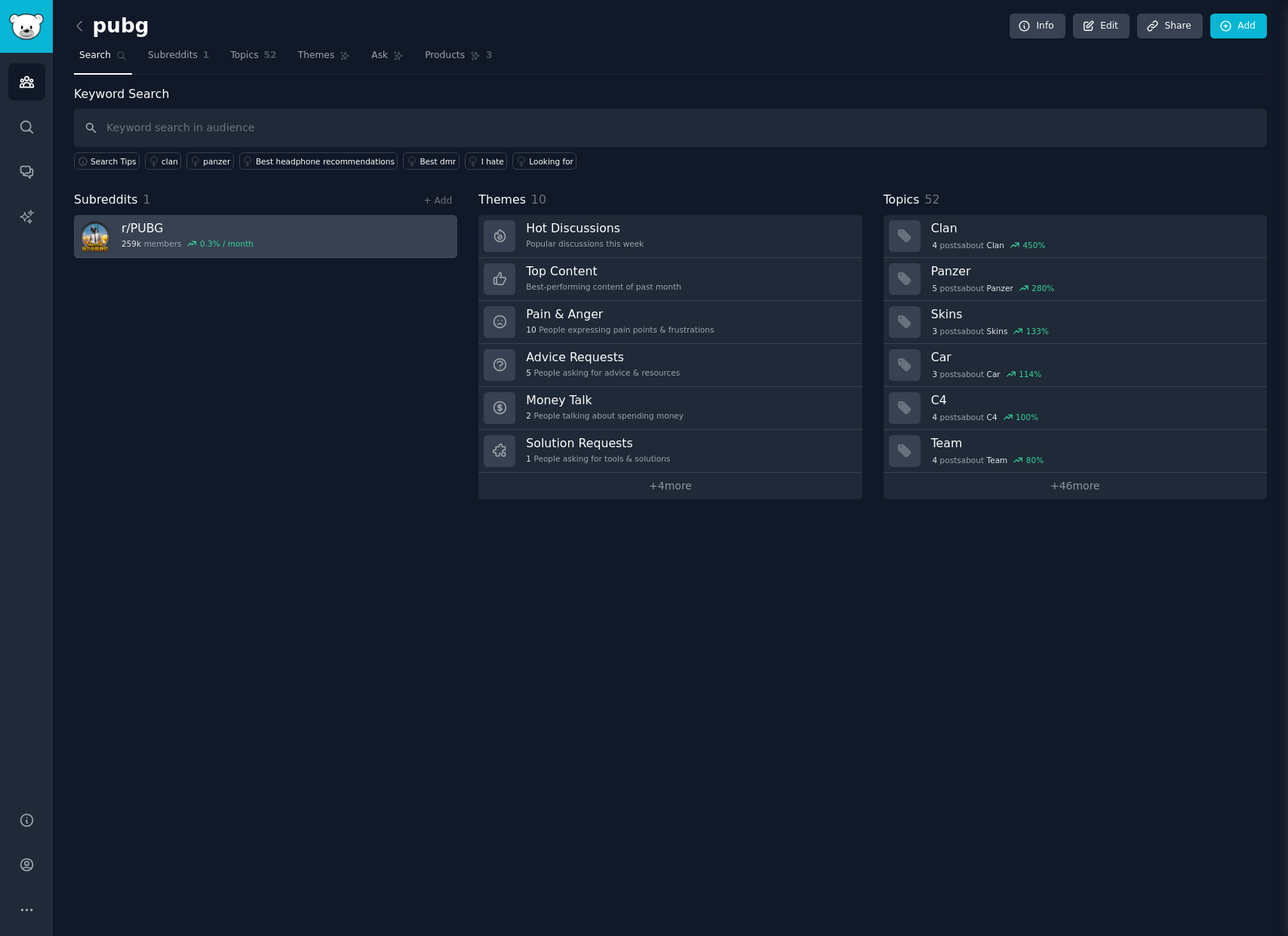
click at [220, 231] on h3 "r/ PUBG" at bounding box center [188, 228] width 132 height 16
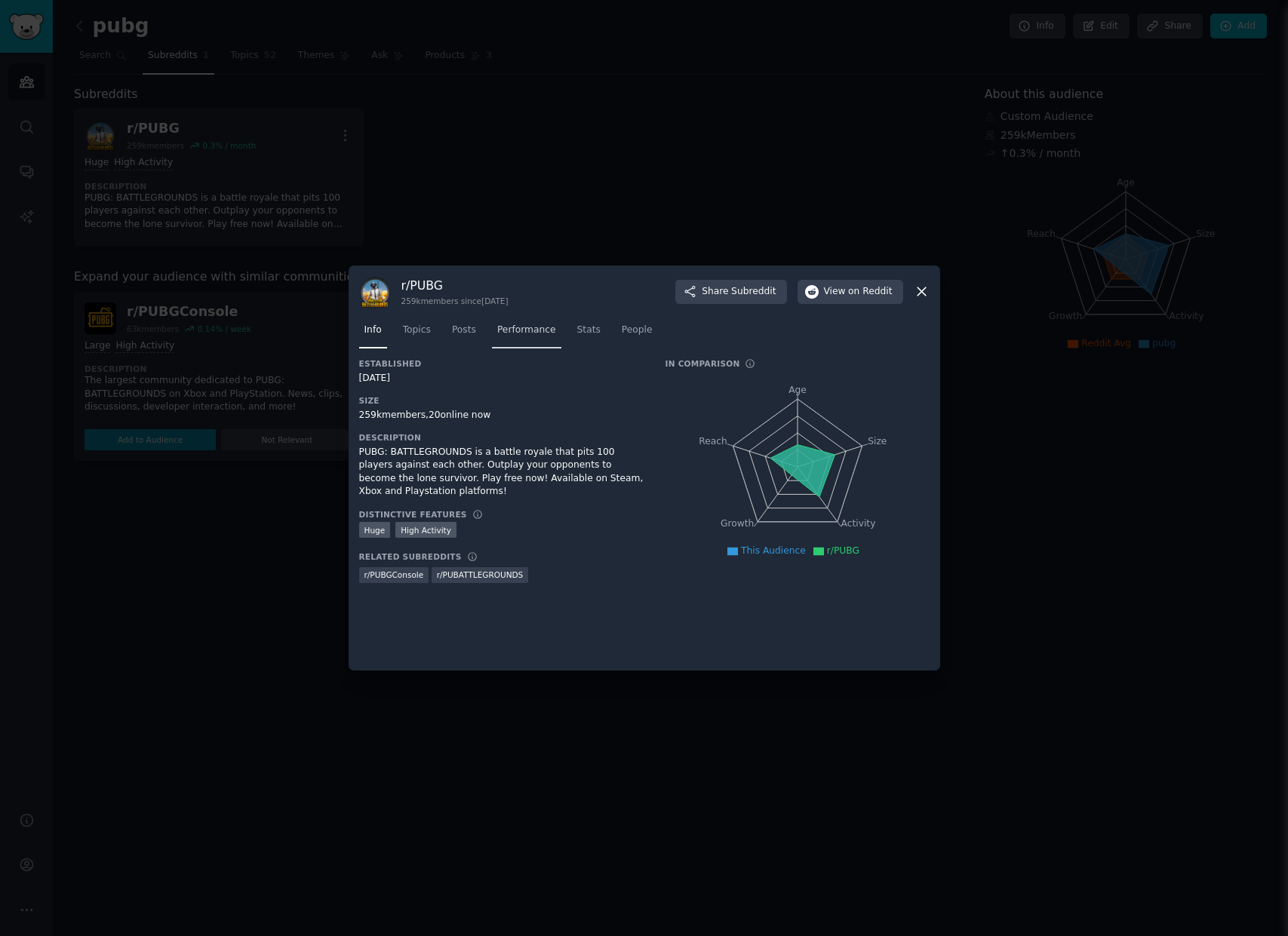
click at [502, 335] on span "Performance" at bounding box center [527, 331] width 59 height 14
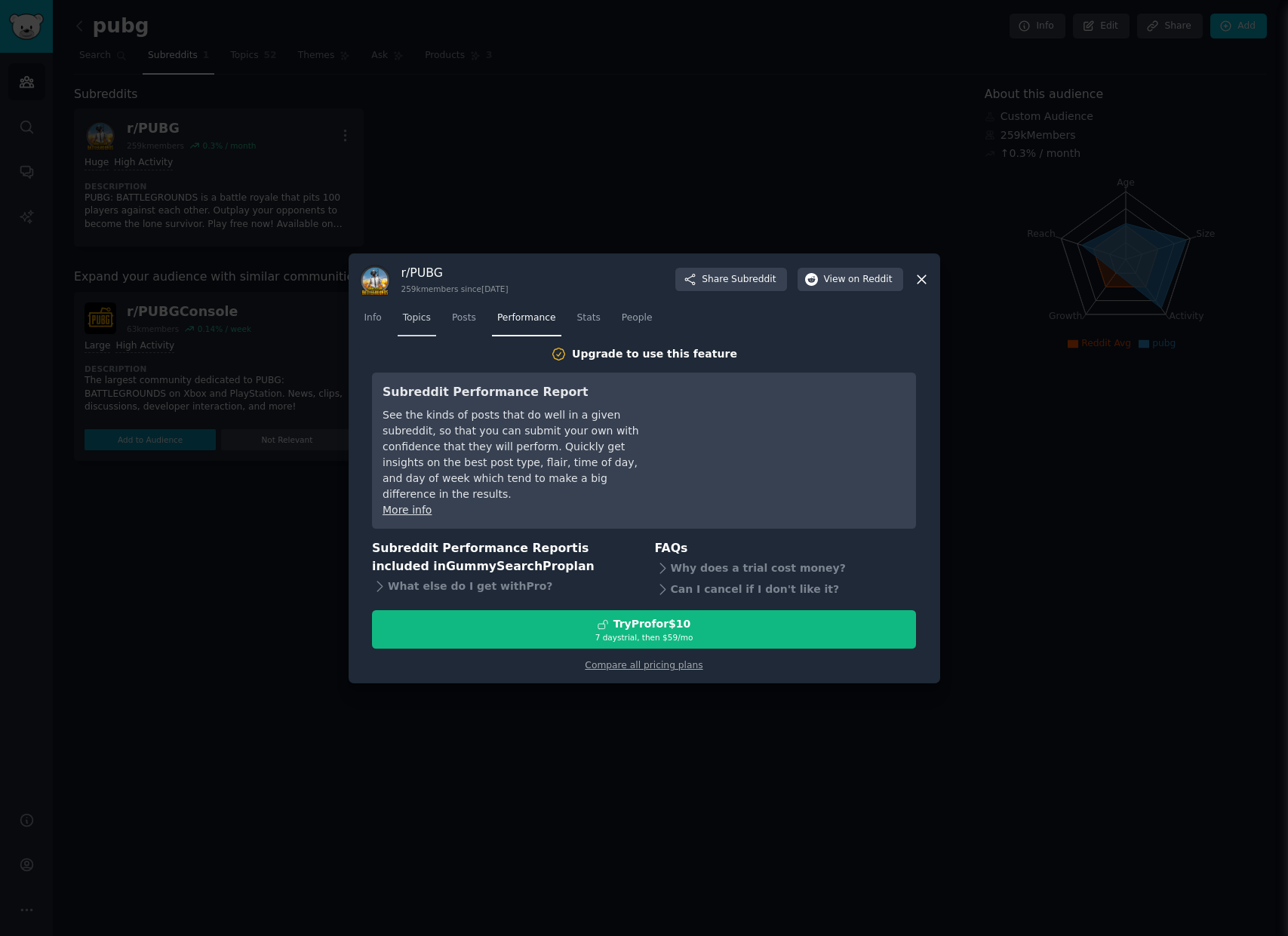
click at [422, 334] on link "Topics" at bounding box center [417, 322] width 38 height 31
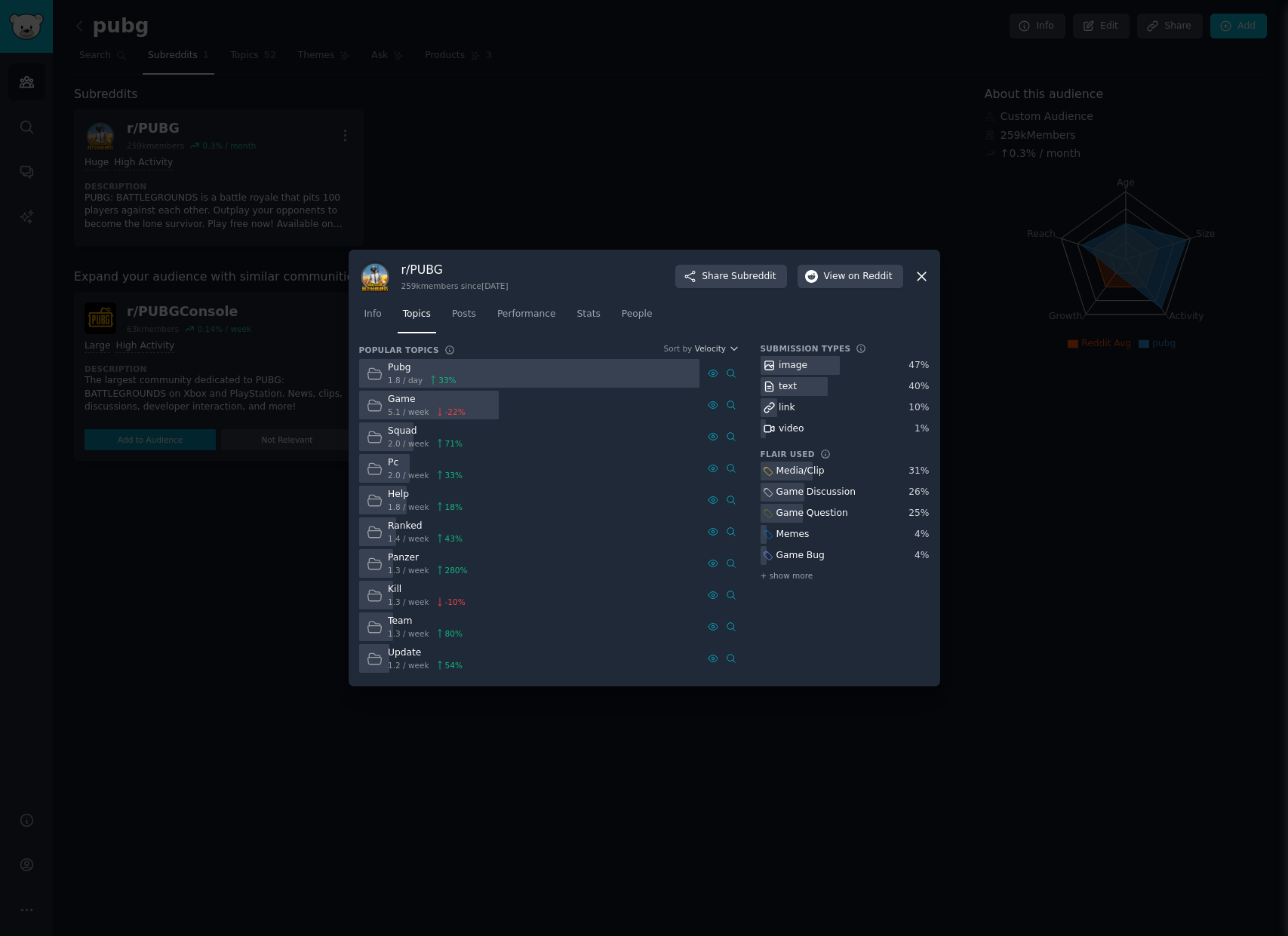
click at [284, 487] on div at bounding box center [644, 468] width 1288 height 936
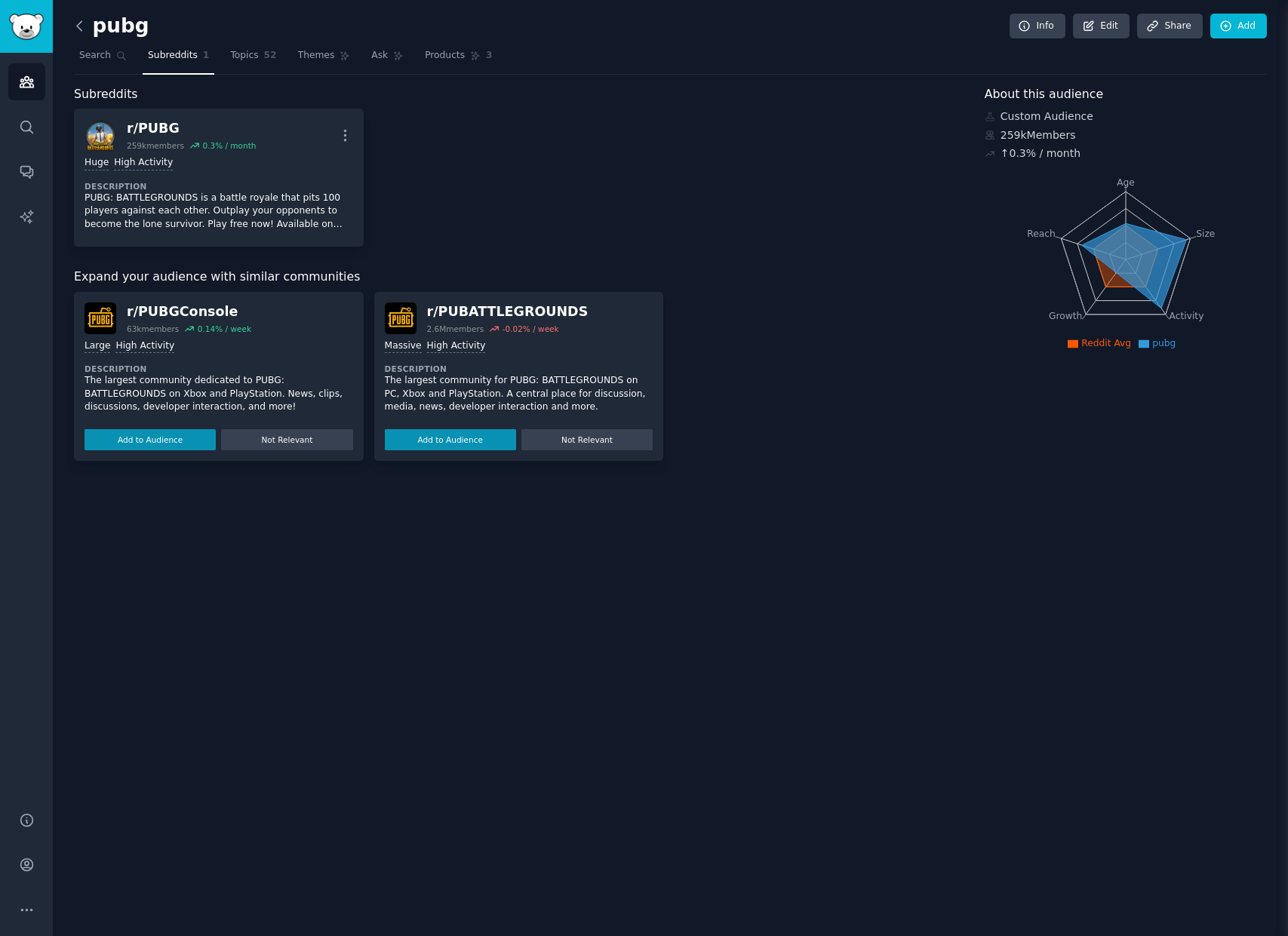
click at [78, 24] on icon at bounding box center [78, 25] width 4 height 9
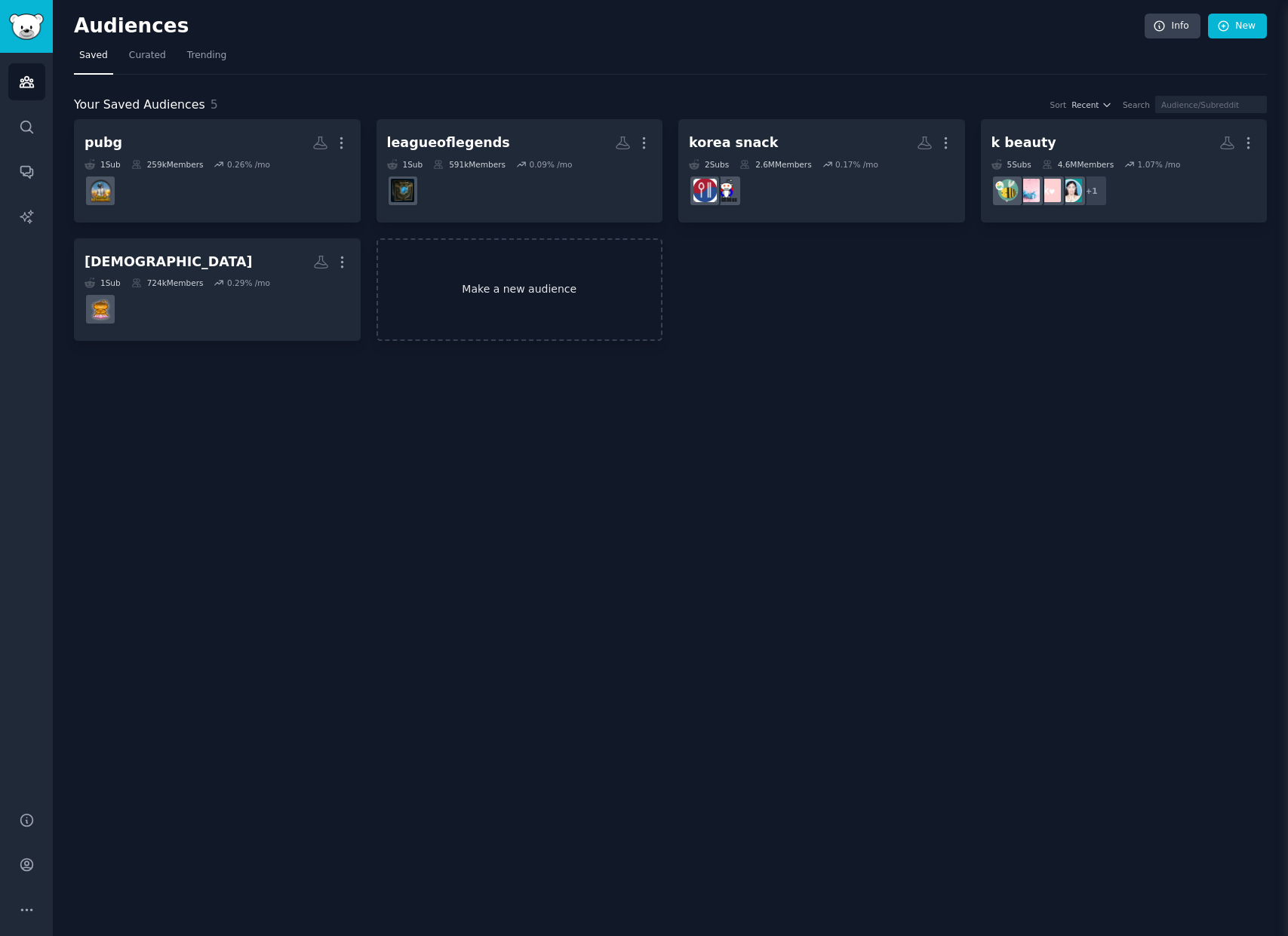
click at [483, 298] on link "Make a new audience" at bounding box center [520, 290] width 286 height 104
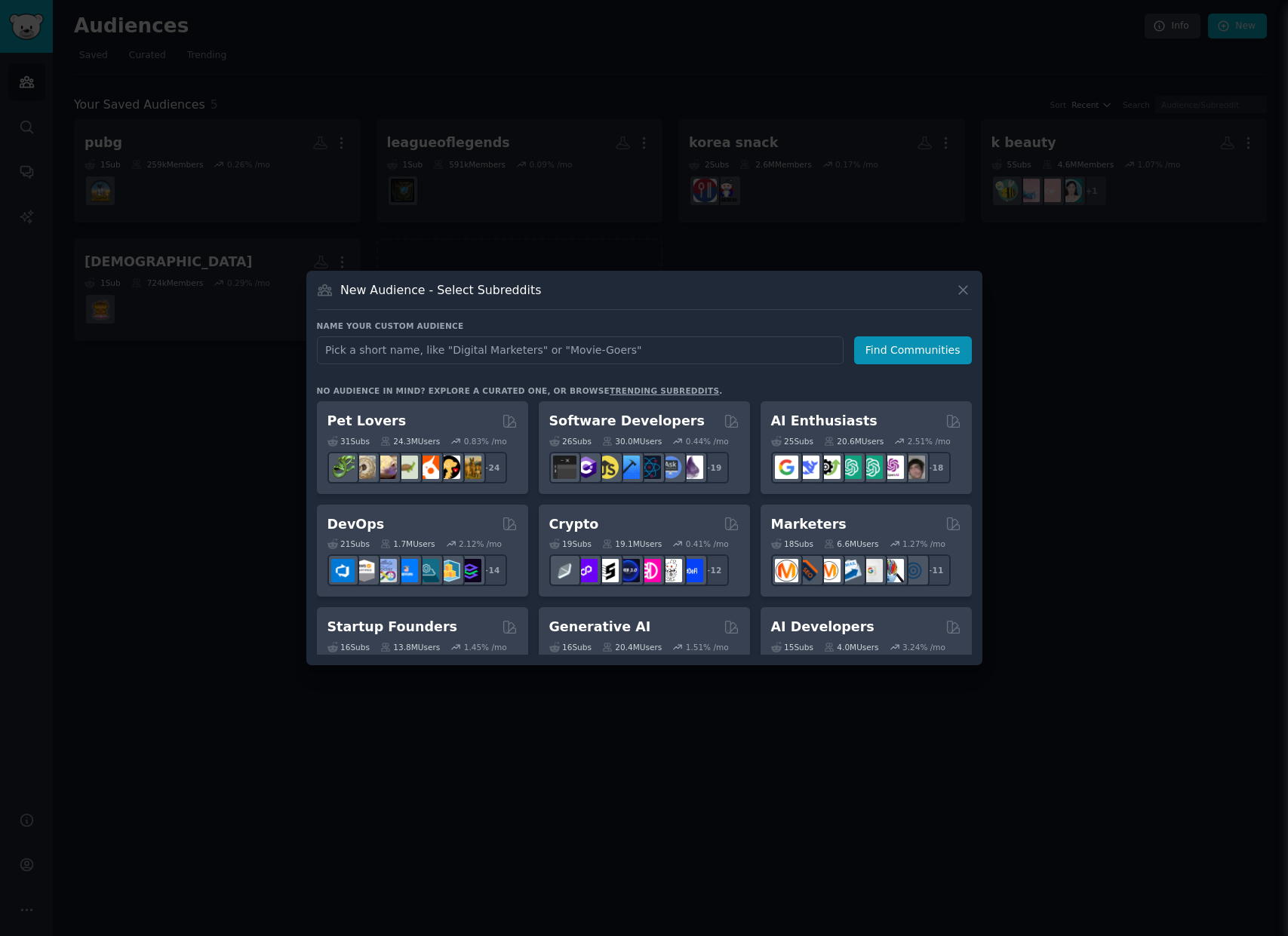
click at [456, 348] on input "text" at bounding box center [580, 351] width 527 height 28
click at [555, 326] on h3 "Name your custom audience" at bounding box center [644, 325] width 655 height 10
click at [526, 351] on input "text" at bounding box center [580, 351] width 527 height 28
paste input "Roblox"
type input "Roblox"
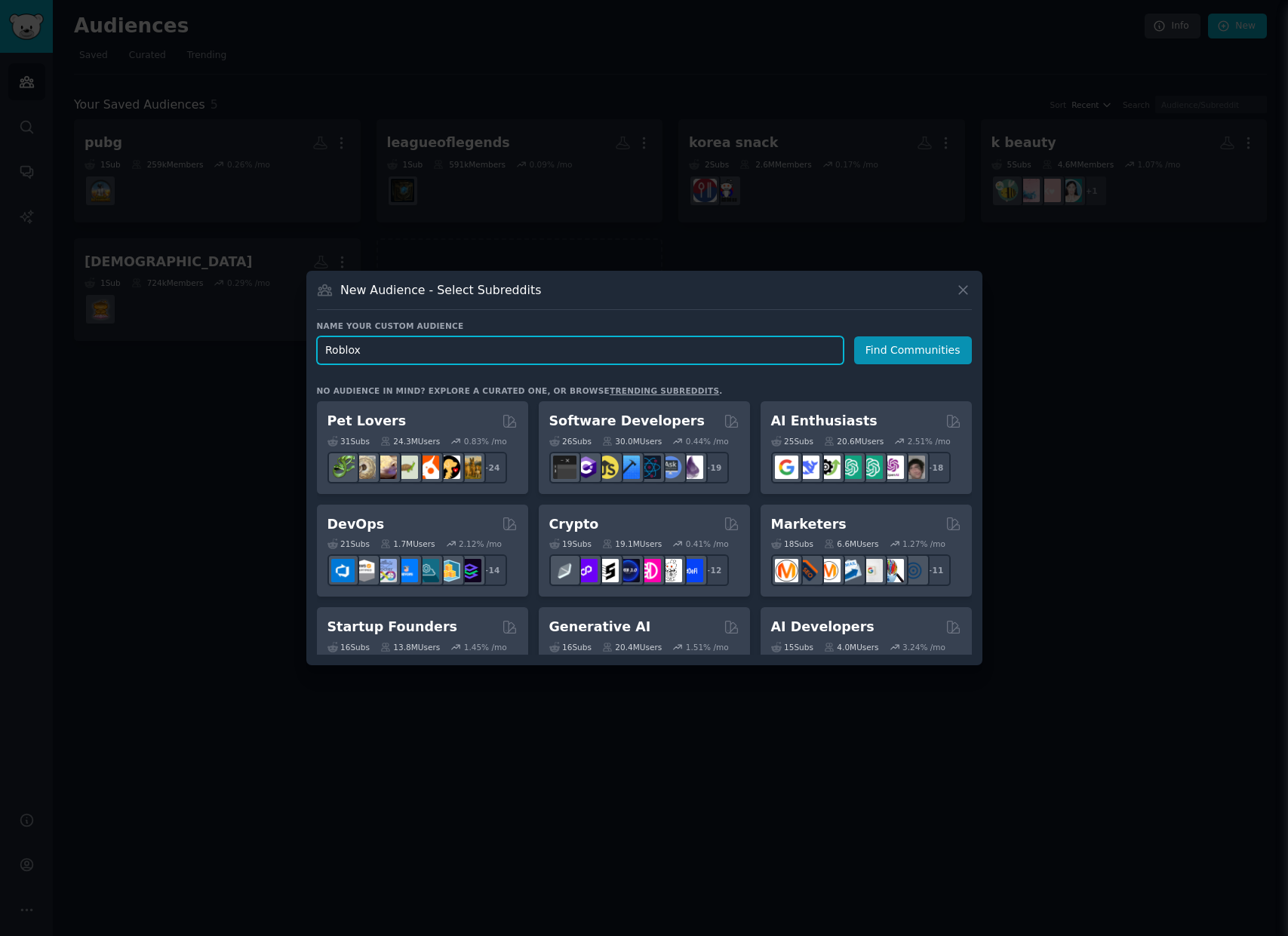
click button "Find Communities" at bounding box center [912, 351] width 117 height 28
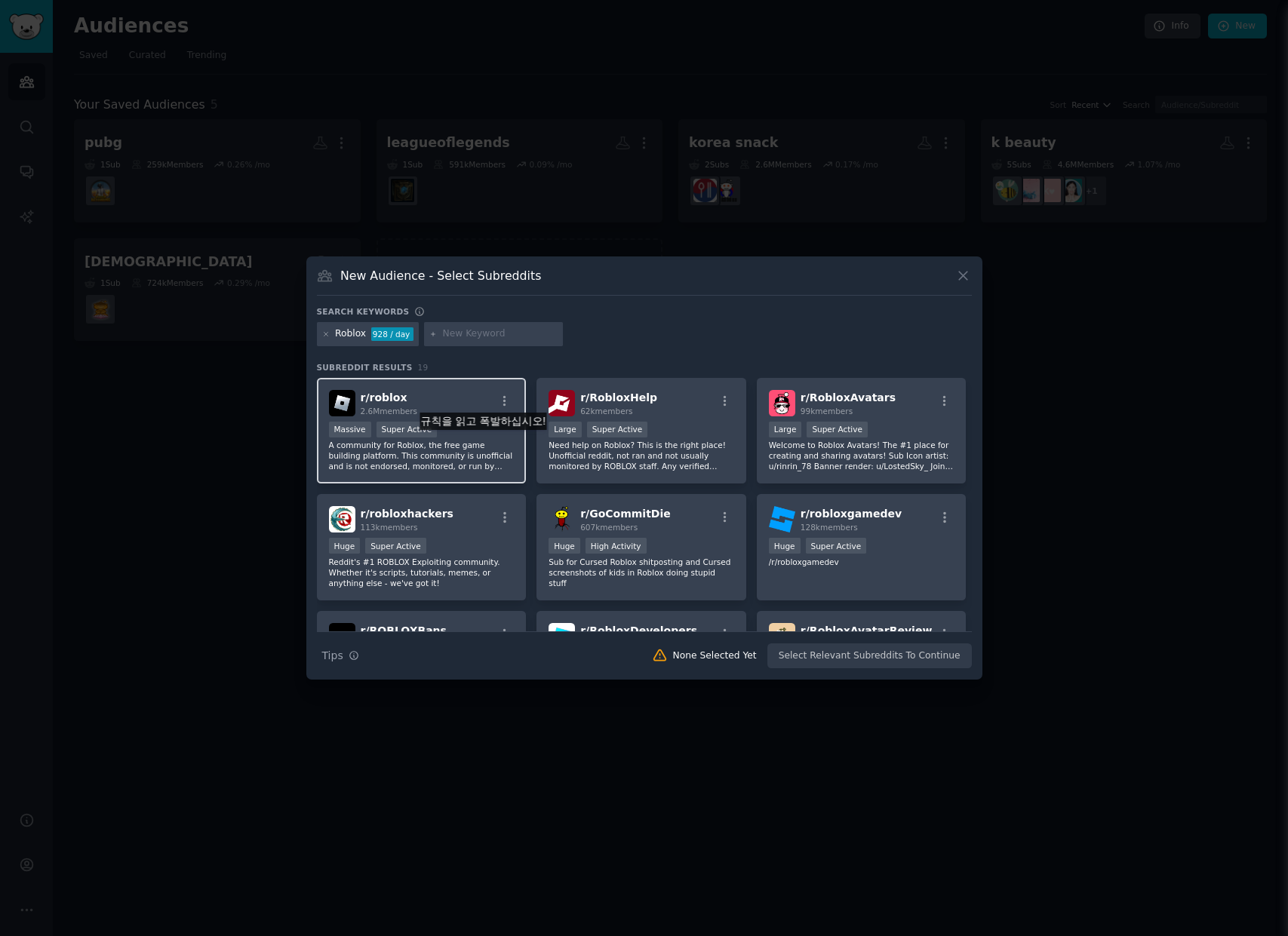
click at [482, 445] on p "A community for Roblox, the free game building platform. This community is unof…" at bounding box center [421, 455] width 185 height 31
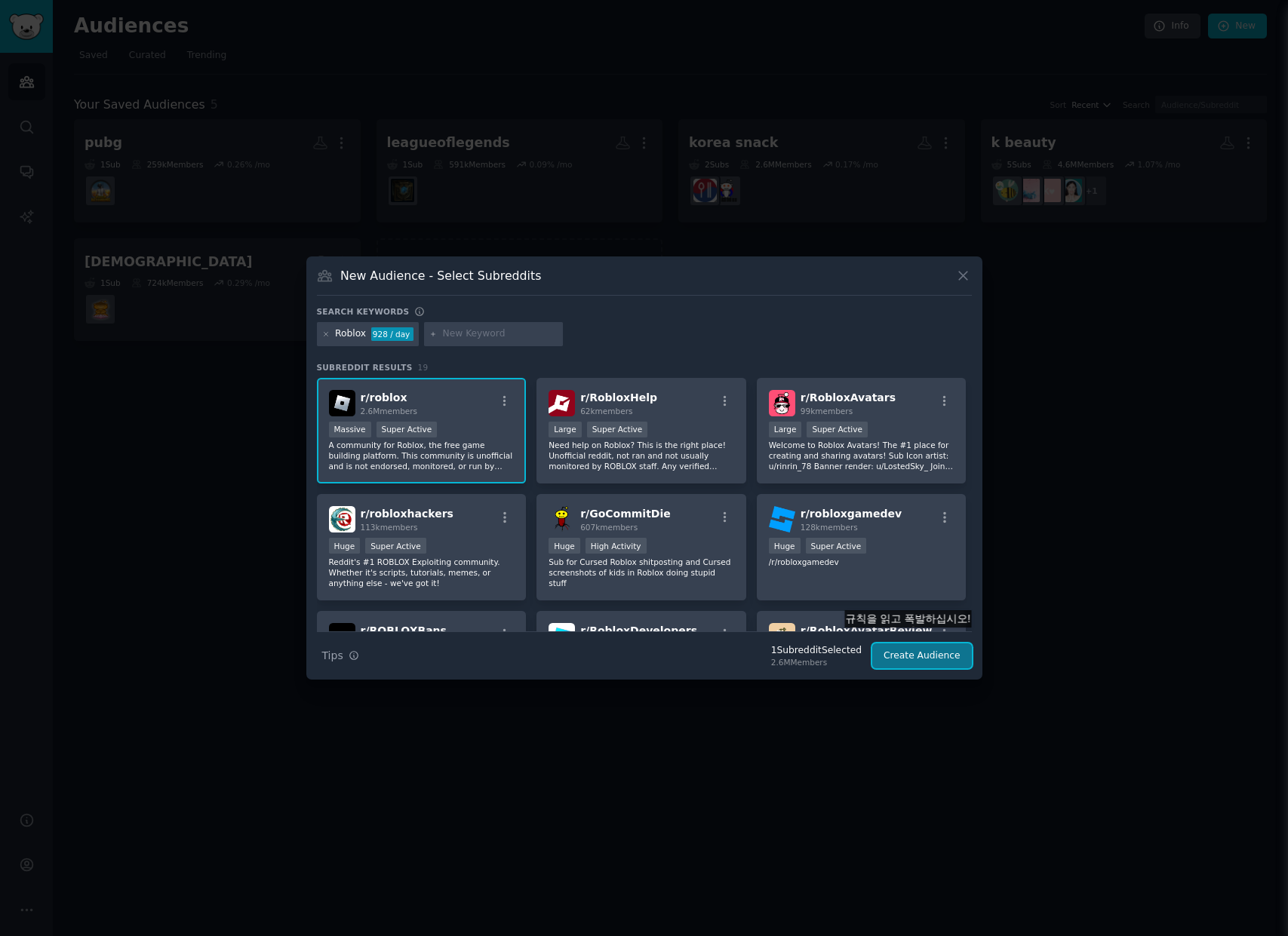
click at [907, 644] on button "Create Audience" at bounding box center [922, 656] width 99 height 25
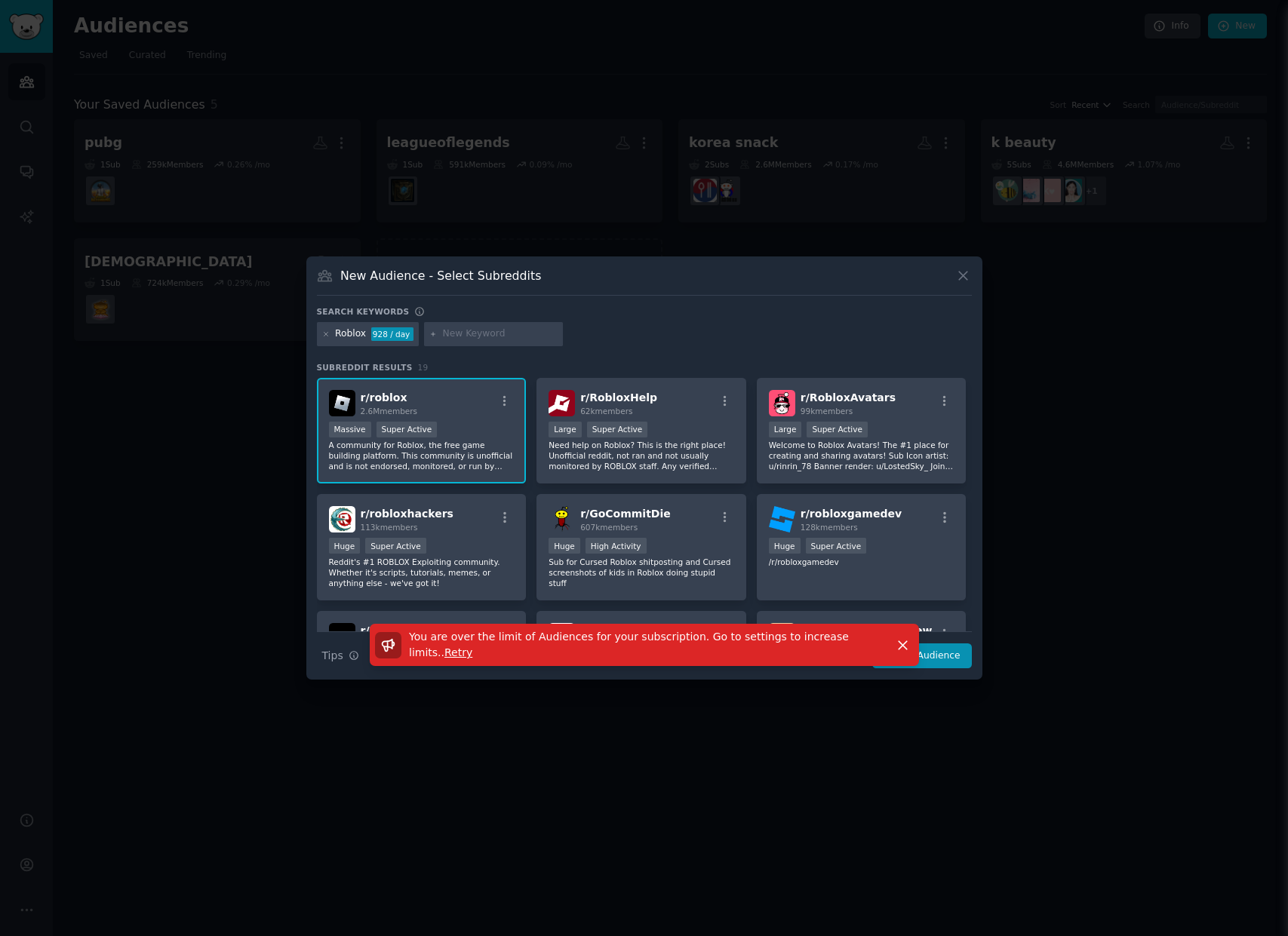
click at [965, 271] on div at bounding box center [644, 468] width 1288 height 936
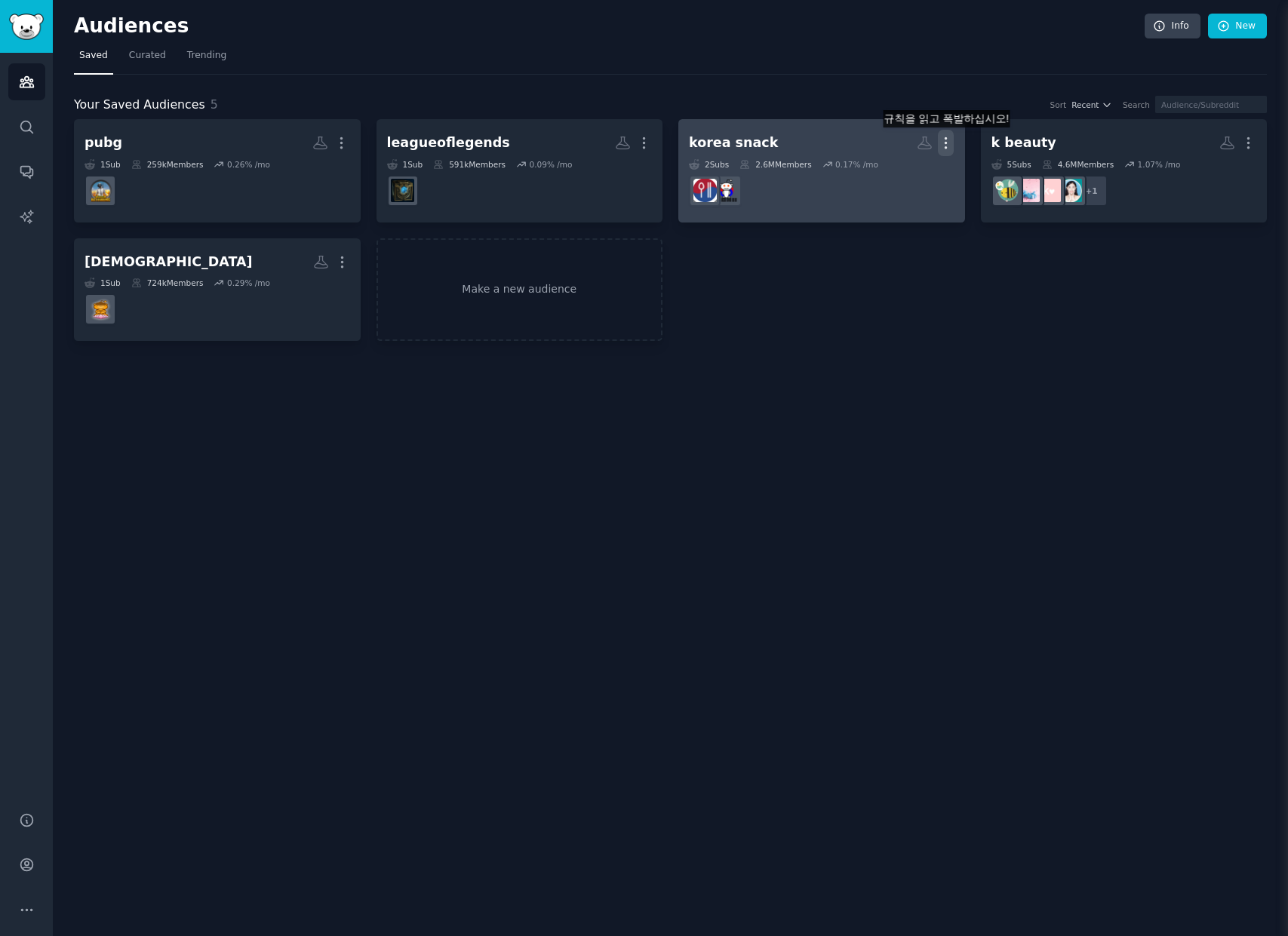
click at [945, 143] on icon "button" at bounding box center [946, 144] width 2 height 10
click at [902, 169] on p "Delete" at bounding box center [905, 175] width 35 height 16
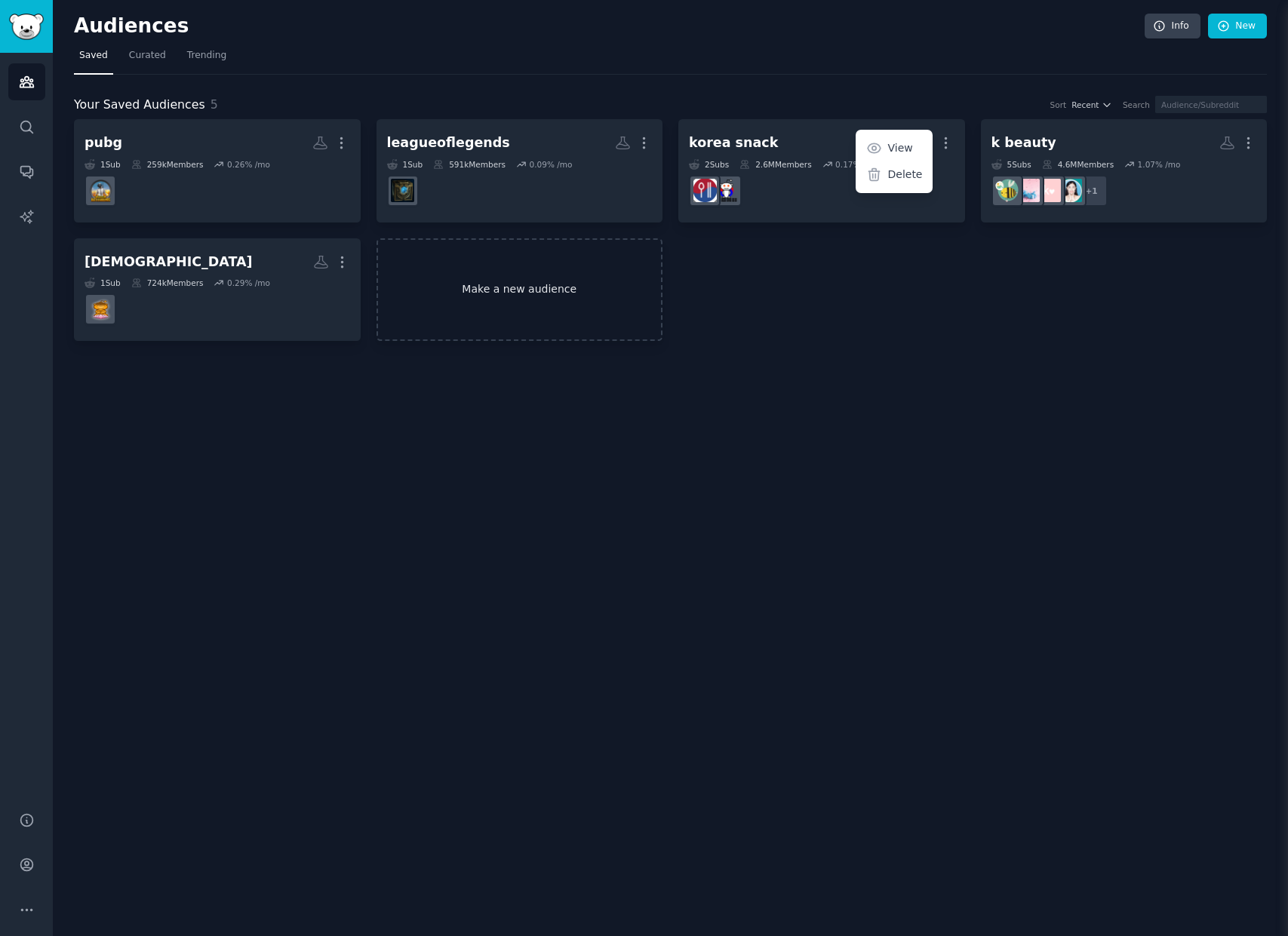
click at [523, 290] on link "Make a new audience" at bounding box center [520, 290] width 286 height 104
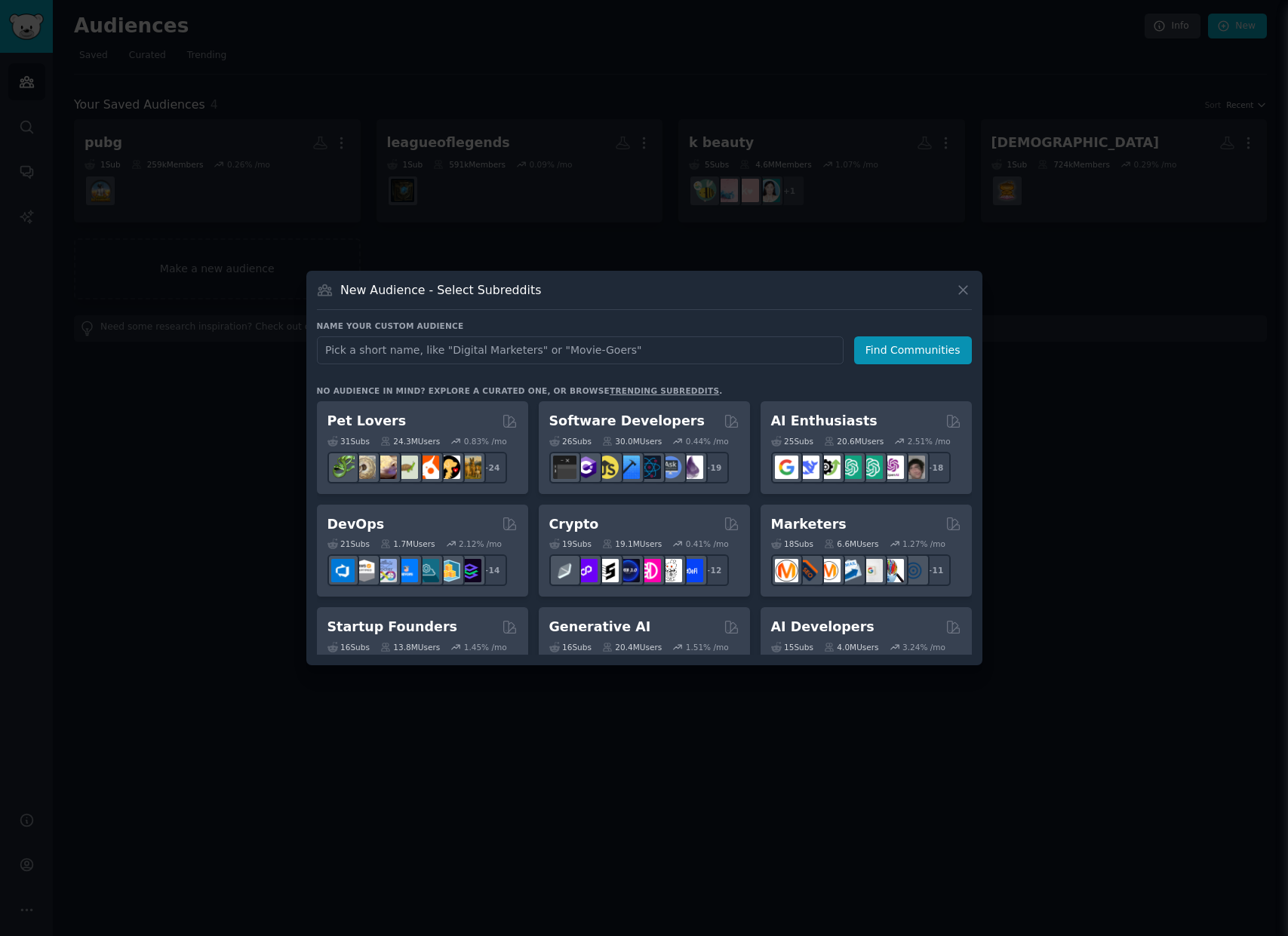
type input "Roblox"
click button "Find Communities" at bounding box center [912, 351] width 117 height 28
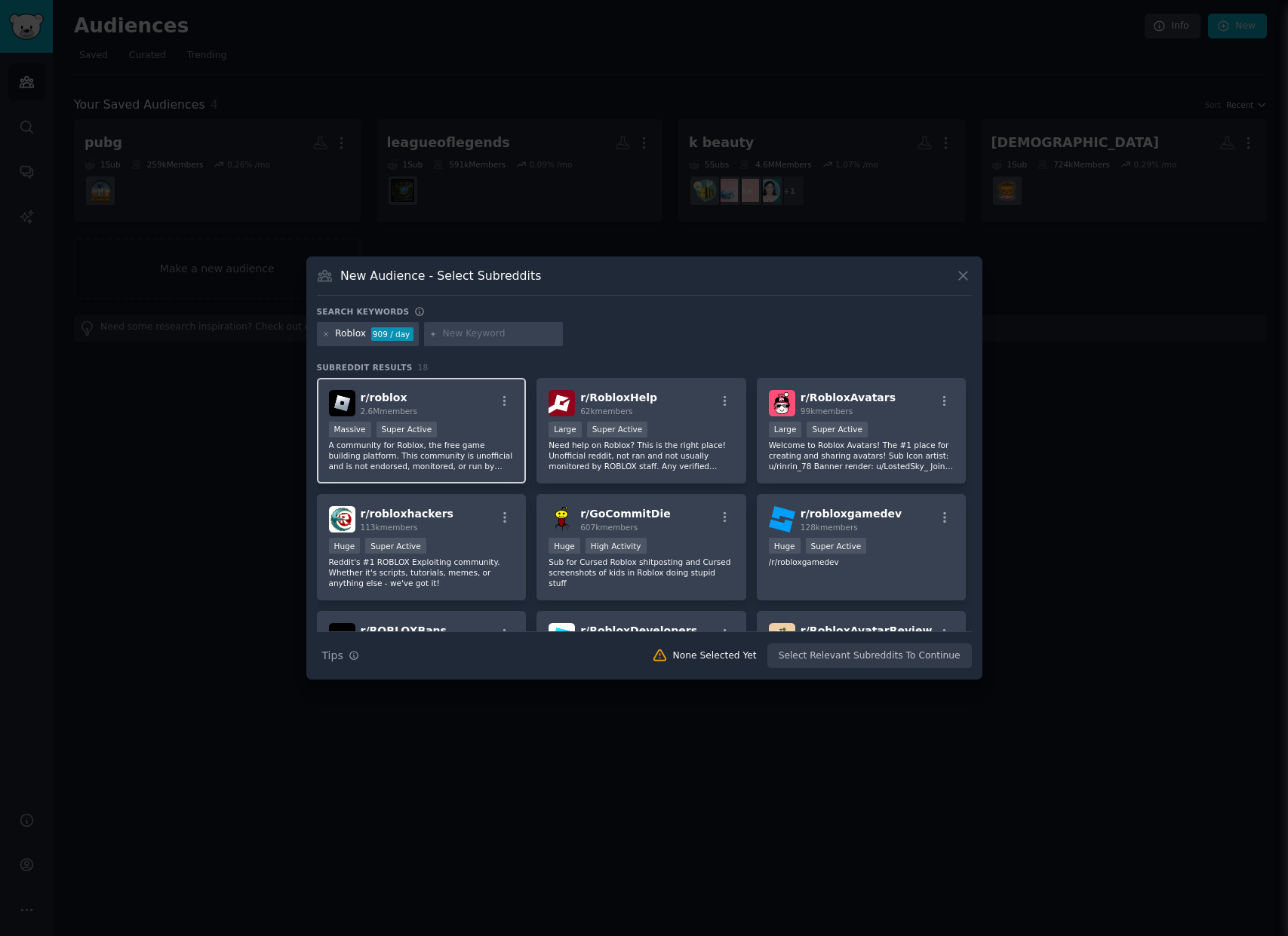
click at [513, 407] on div "r/ roblox 2.6M members Massive Super Active A community for Roblox, the free ga…" at bounding box center [421, 431] width 210 height 106
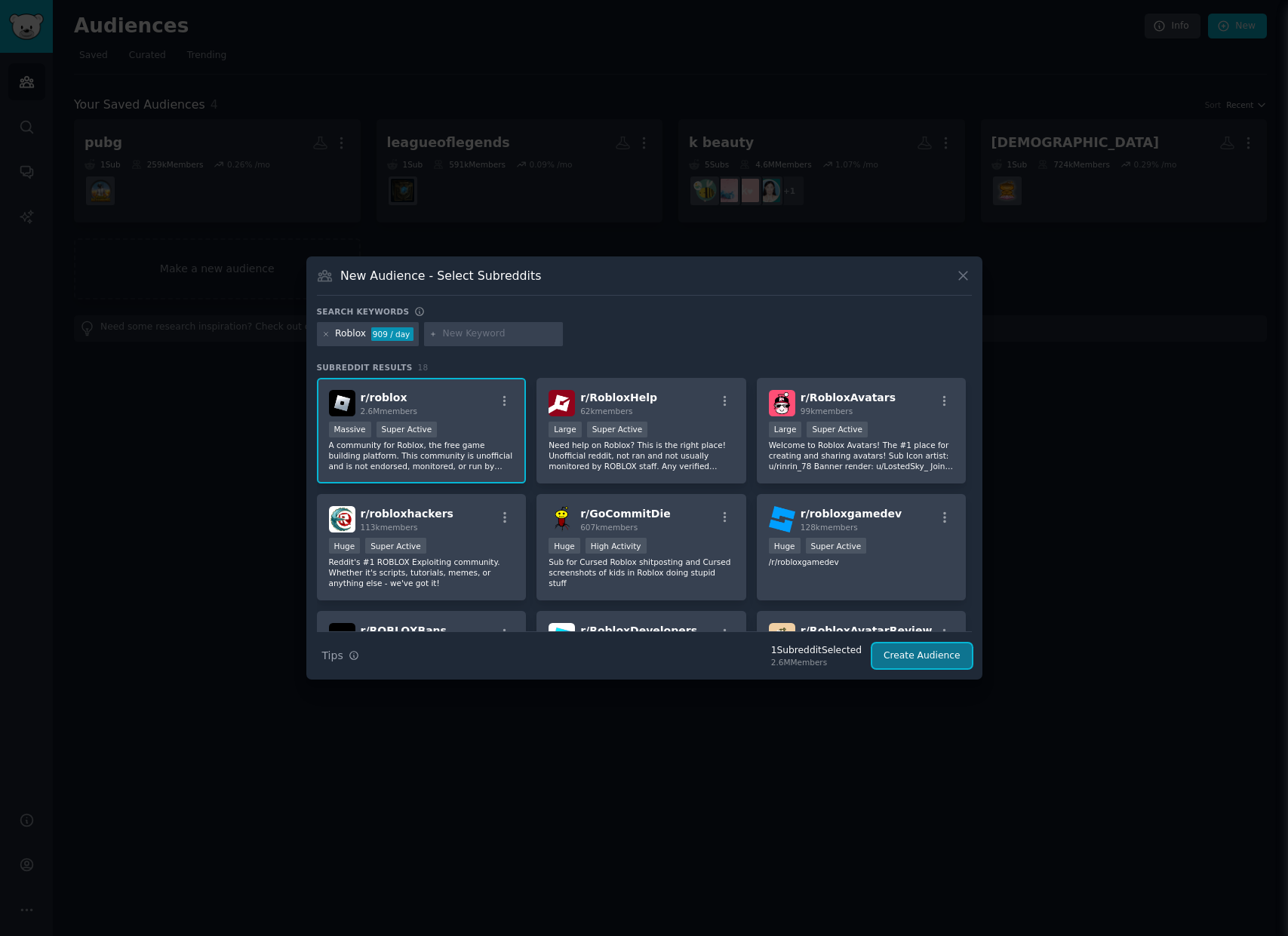
click at [885, 649] on button "Create Audience" at bounding box center [922, 656] width 99 height 25
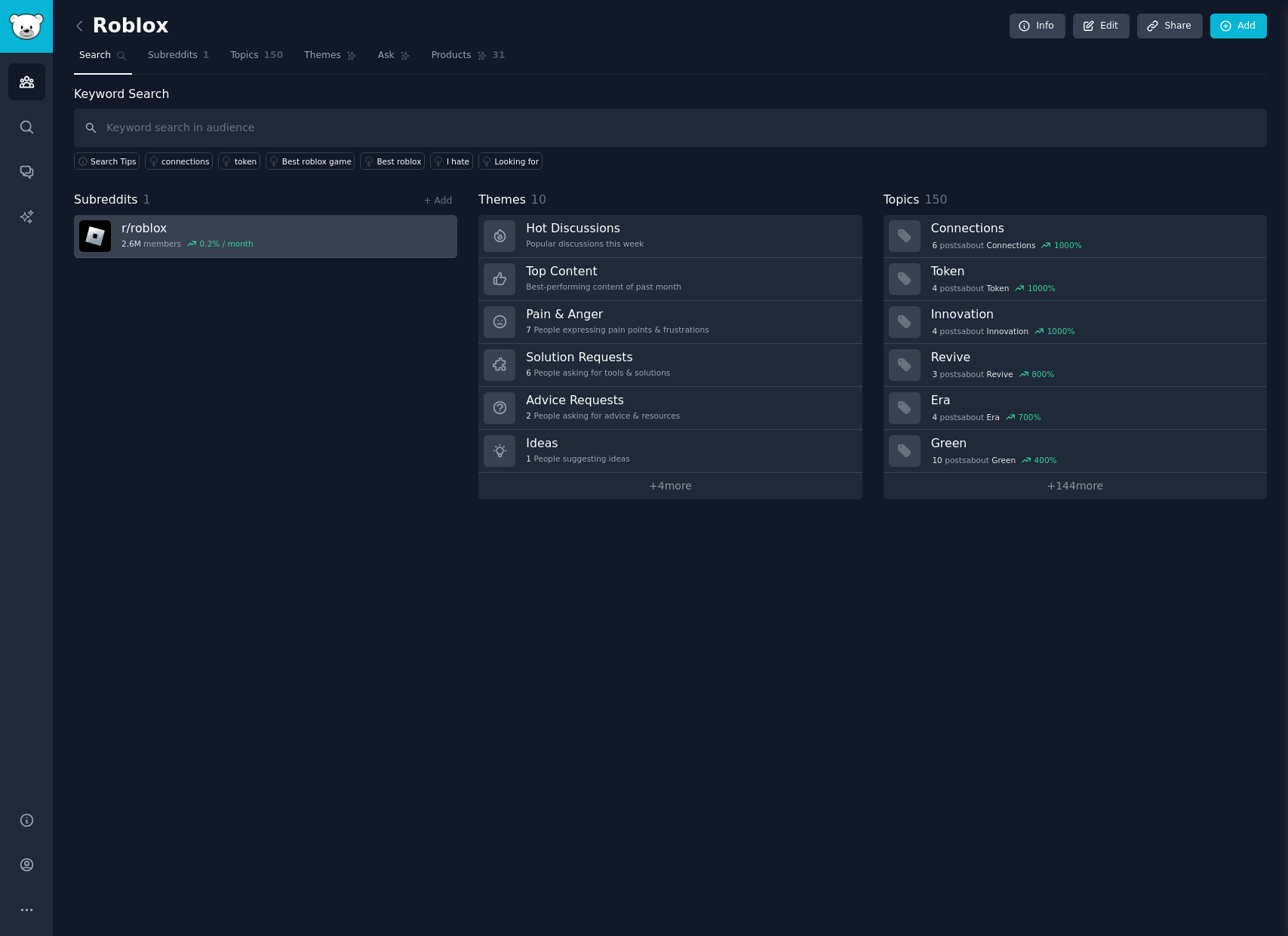
click at [277, 247] on link "r/ roblox 2.6M members 0.2 % / month" at bounding box center [265, 236] width 383 height 43
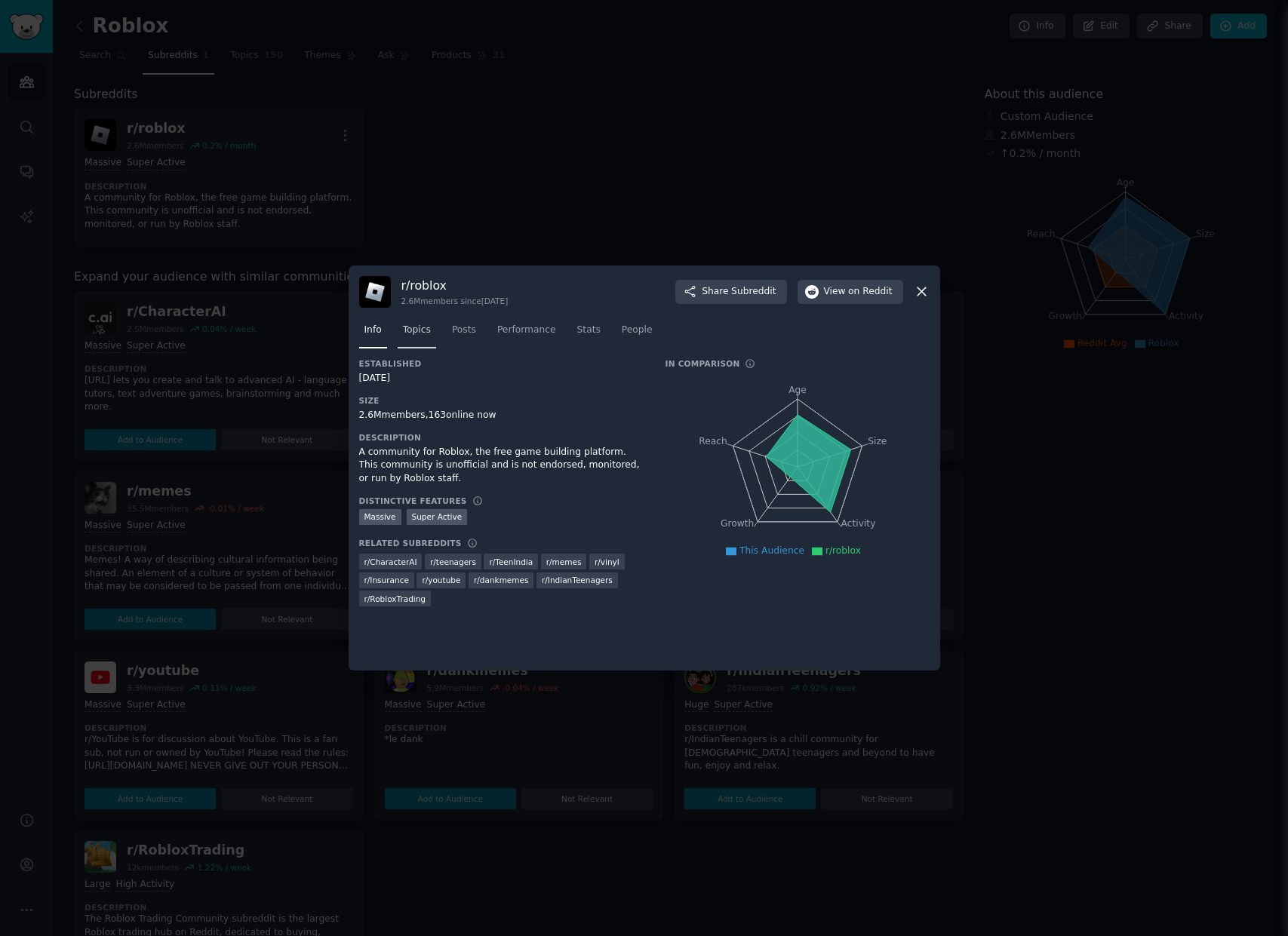
click at [404, 325] on span "Topics" at bounding box center [417, 331] width 28 height 14
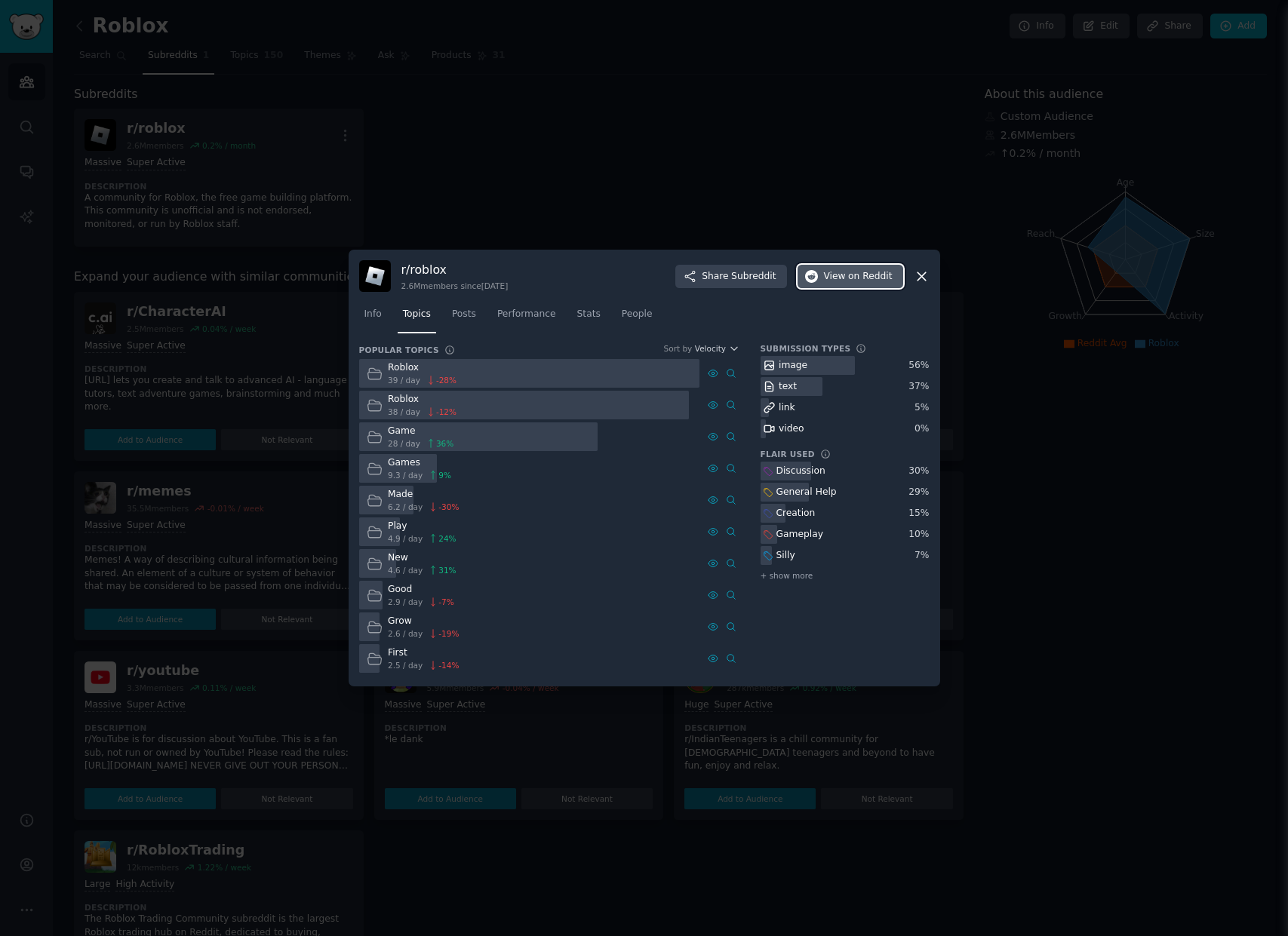
click at [808, 279] on icon "button" at bounding box center [812, 277] width 14 height 14
